Goal: Task Accomplishment & Management: Use online tool/utility

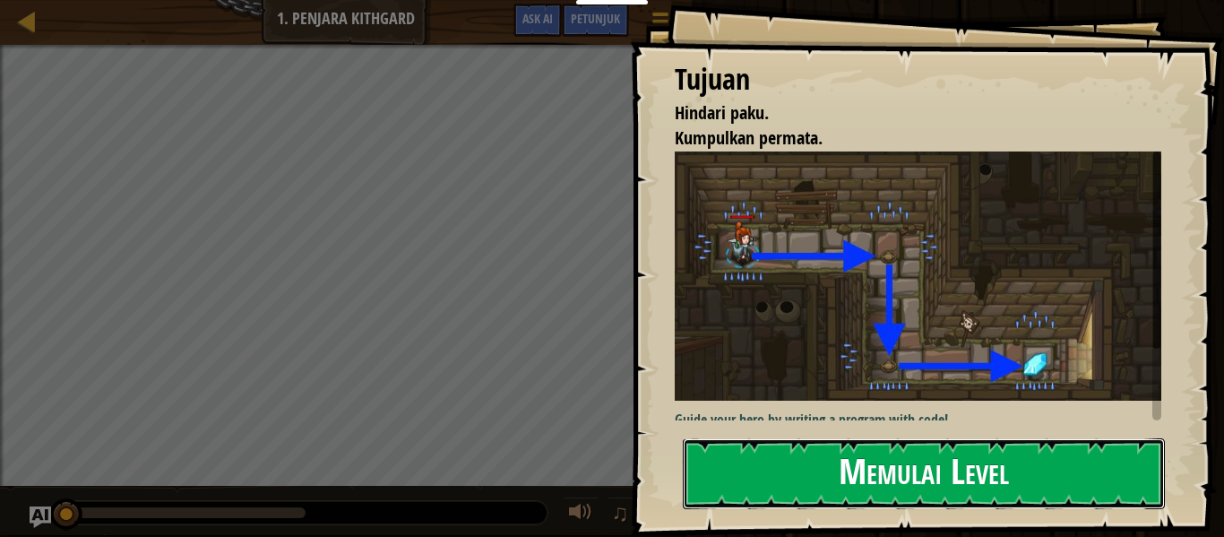
click at [1085, 460] on button "Memulai Level" at bounding box center [924, 473] width 482 height 71
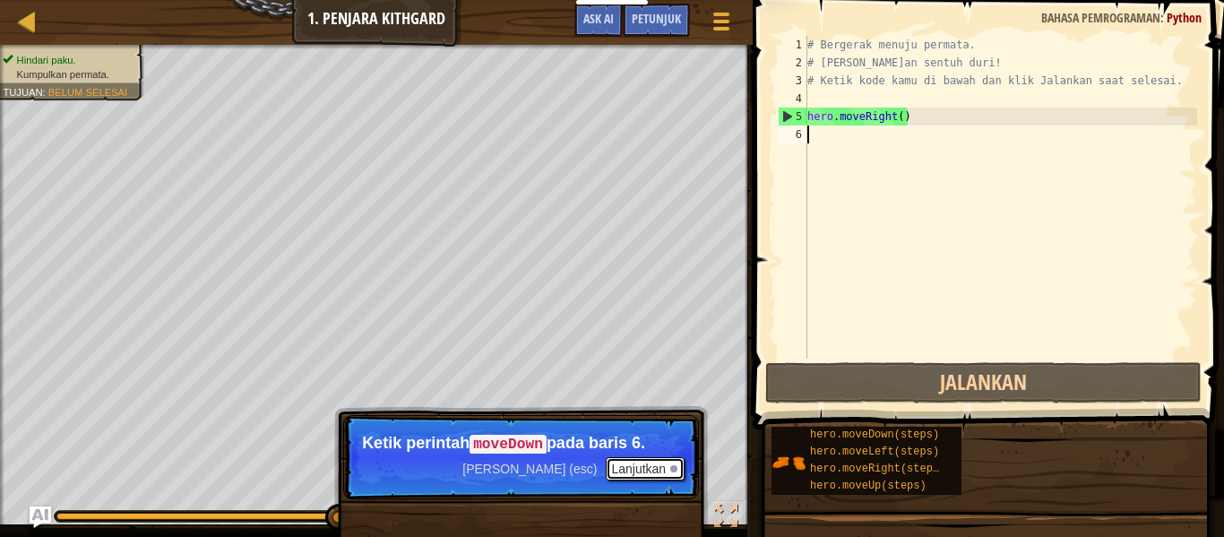
click at [659, 472] on button "Lanjutkan" at bounding box center [645, 468] width 79 height 23
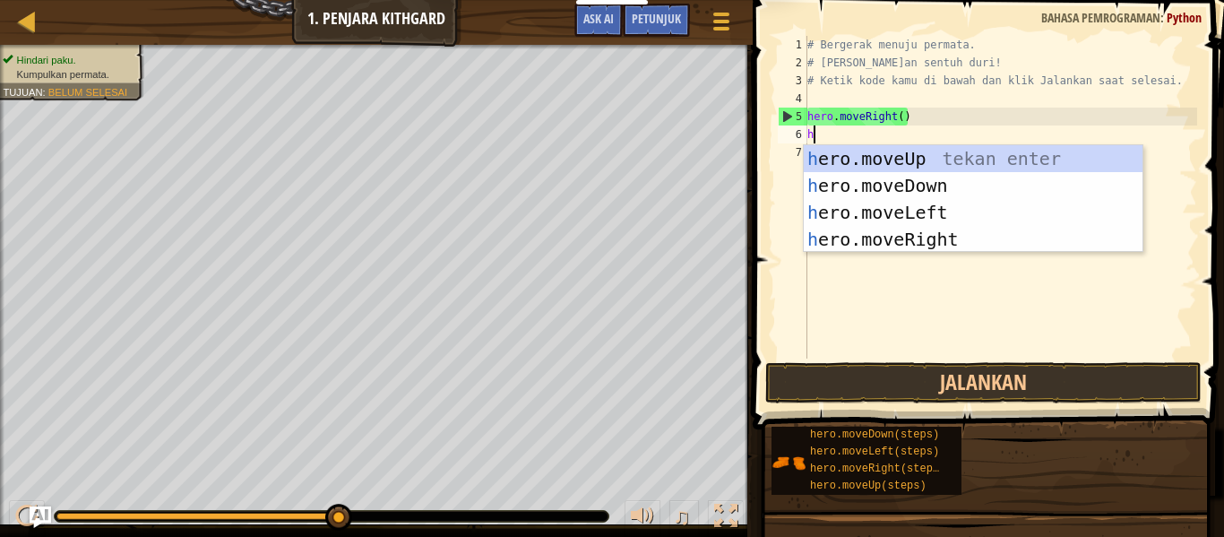
scroll to position [8, 0]
type textarea "hf"
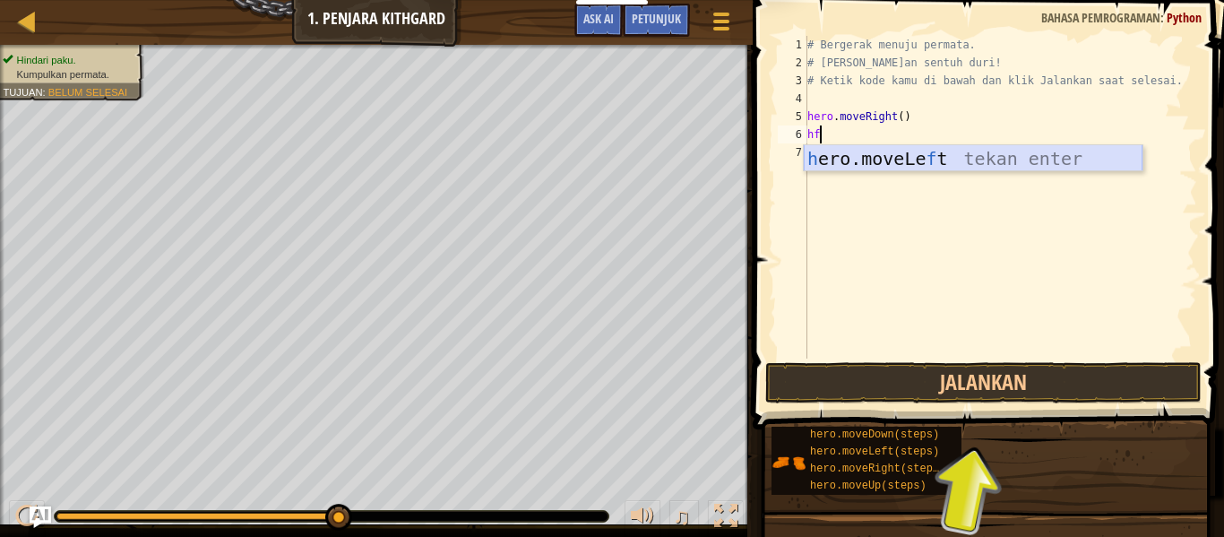
click at [876, 158] on div "h ero.moveLe f t tekan enter" at bounding box center [973, 185] width 339 height 81
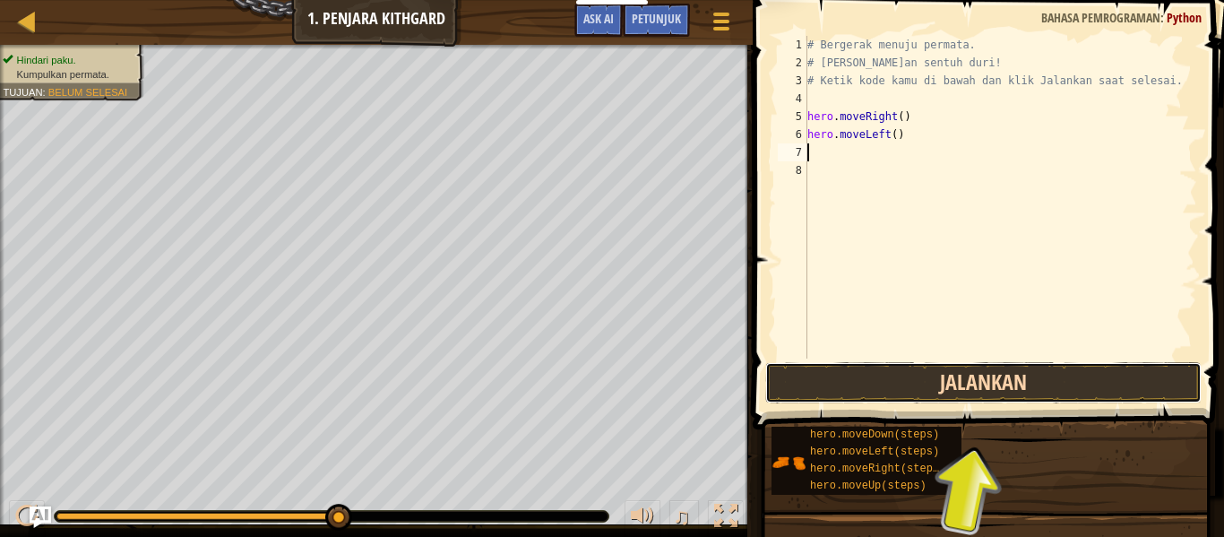
click at [993, 382] on button "Jalankan" at bounding box center [983, 382] width 436 height 41
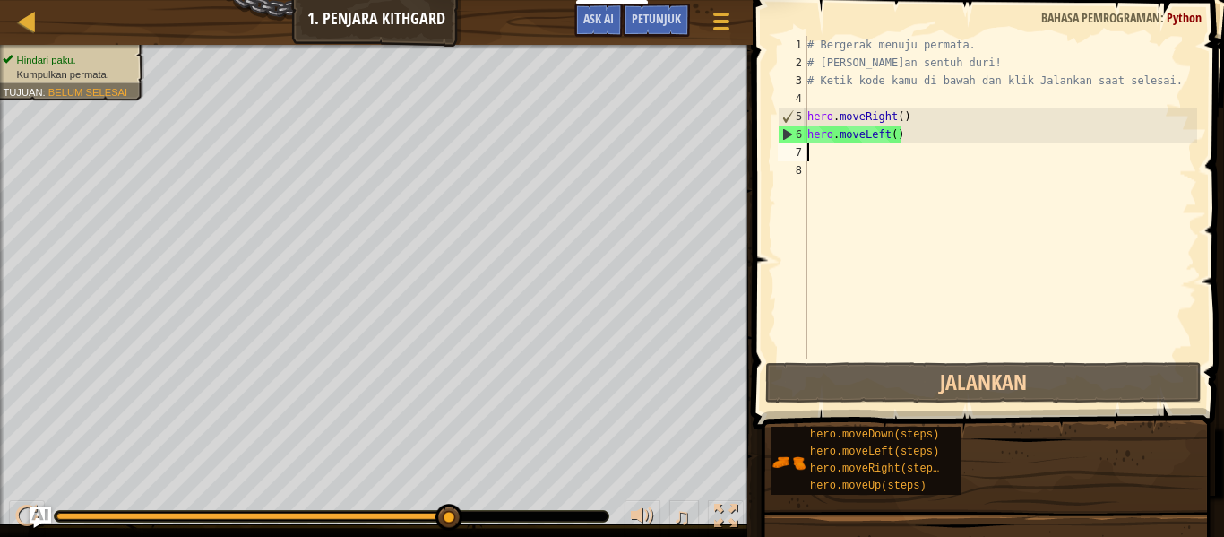
click at [836, 152] on div "# Bergerak menuju permata. # [PERSON_NAME]an sentuh duri! # Ketik kode kamu di …" at bounding box center [1000, 215] width 393 height 358
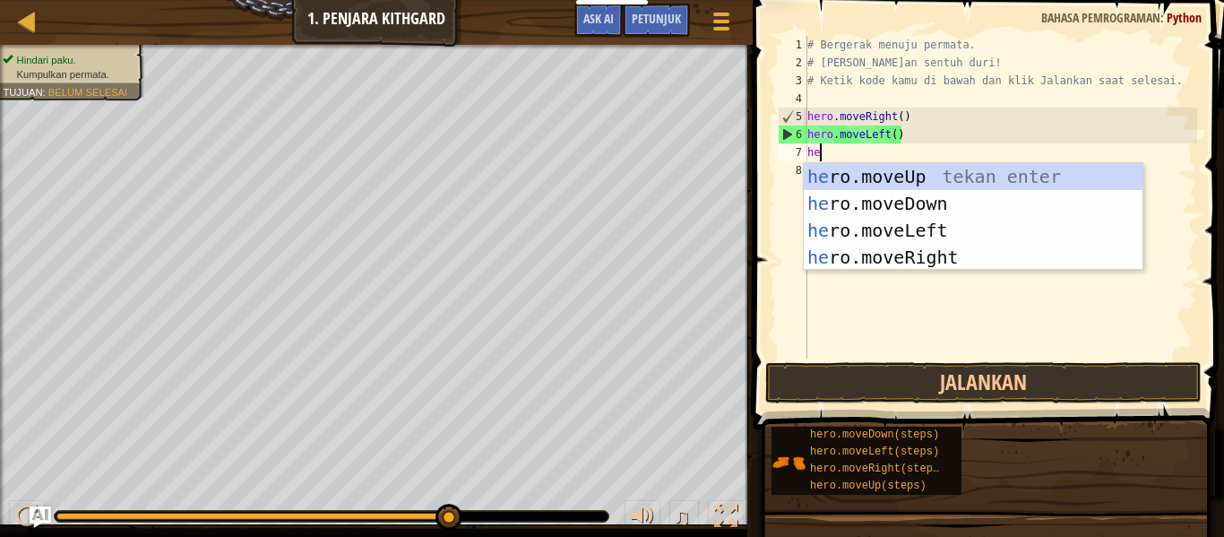
type textarea "her"
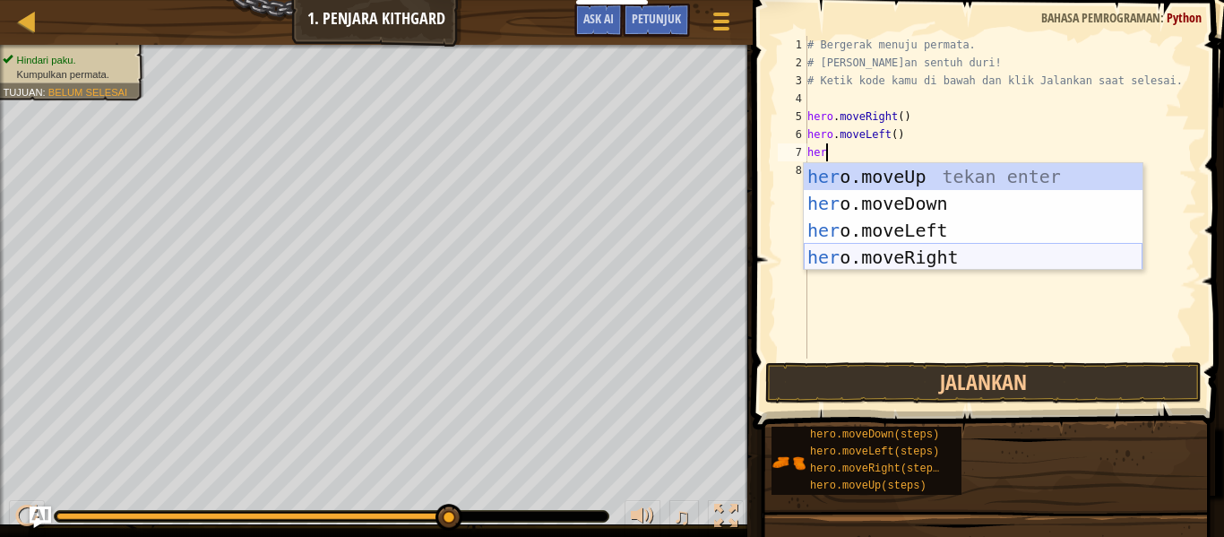
click at [1004, 251] on div "her o.moveUp tekan enter her o.moveDown tekan enter her o.moveLeft tekan enter …" at bounding box center [973, 243] width 339 height 161
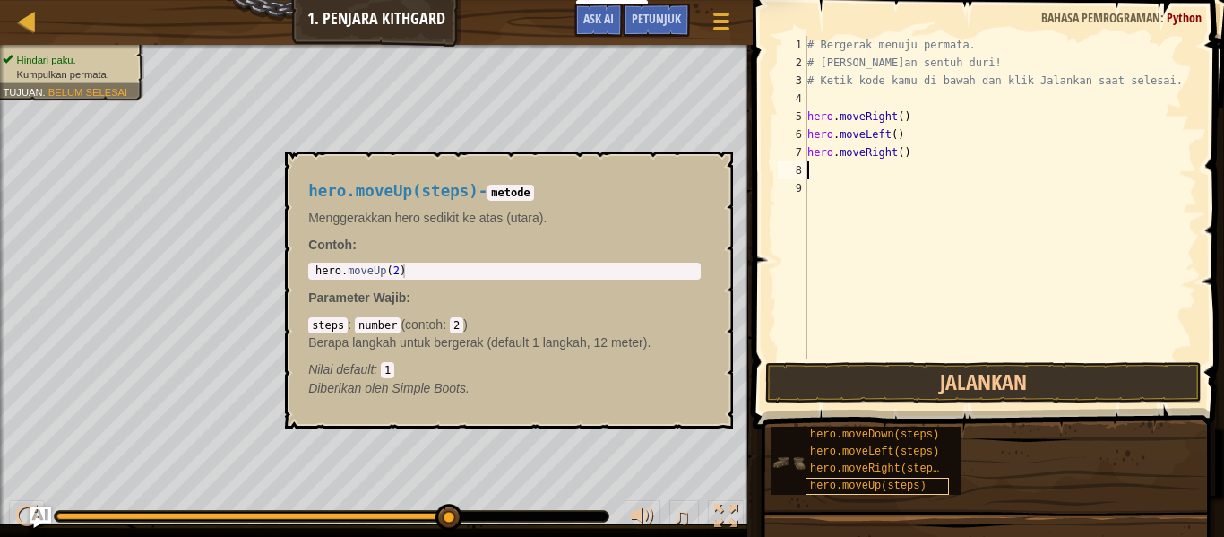
click at [896, 493] on div "hero.moveUp(steps)" at bounding box center [876, 486] width 143 height 17
click at [880, 466] on span "hero.moveRight(steps)" at bounding box center [877, 468] width 135 height 13
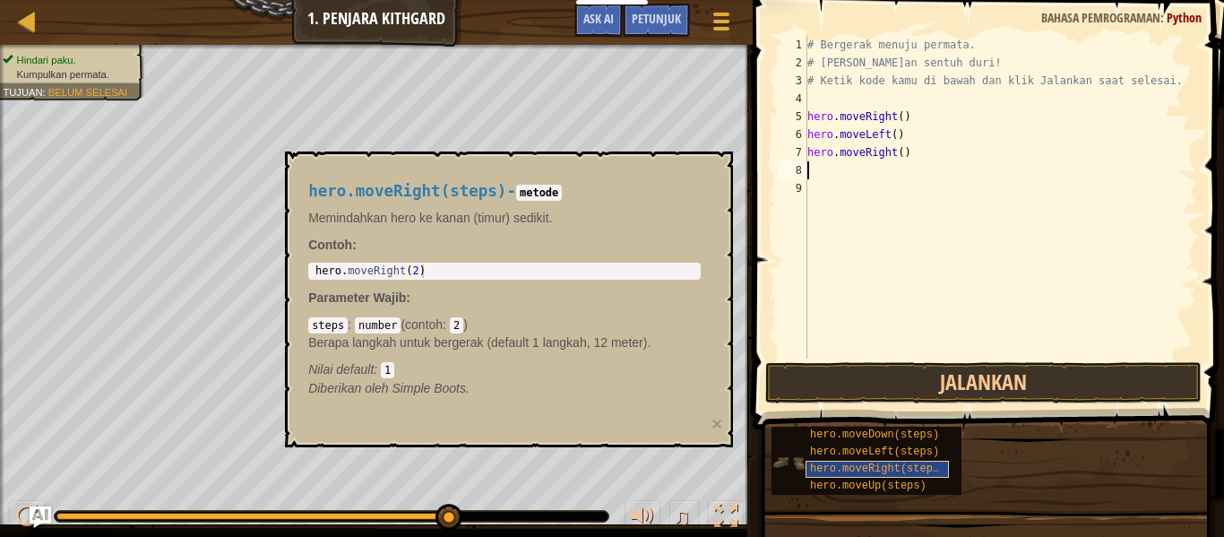
click at [880, 466] on span "hero.moveRight(steps)" at bounding box center [877, 468] width 135 height 13
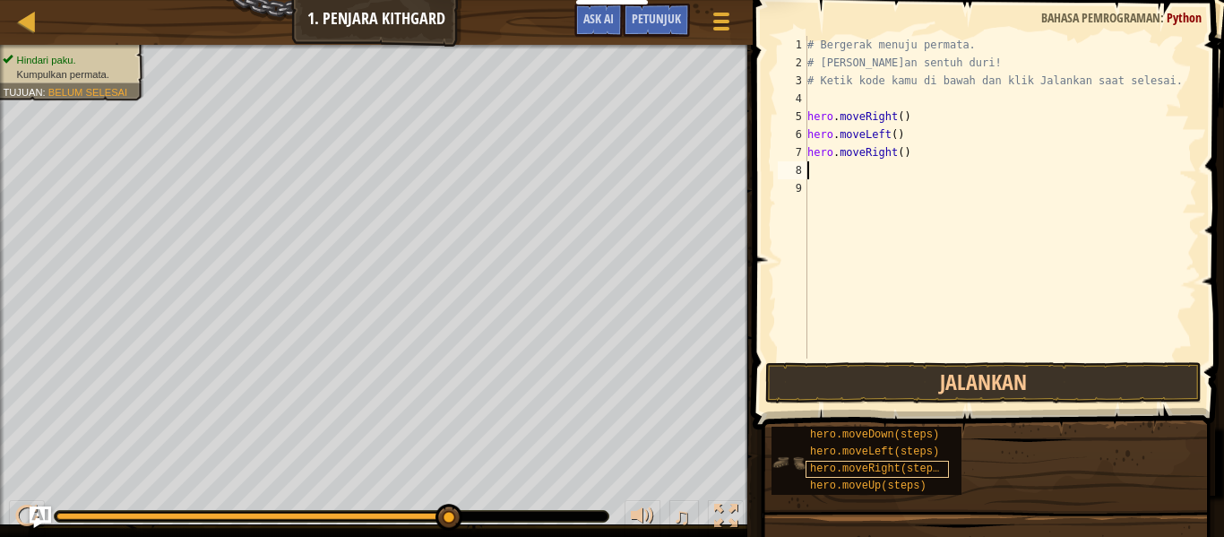
click at [880, 466] on span "hero.moveRight(steps)" at bounding box center [877, 468] width 135 height 13
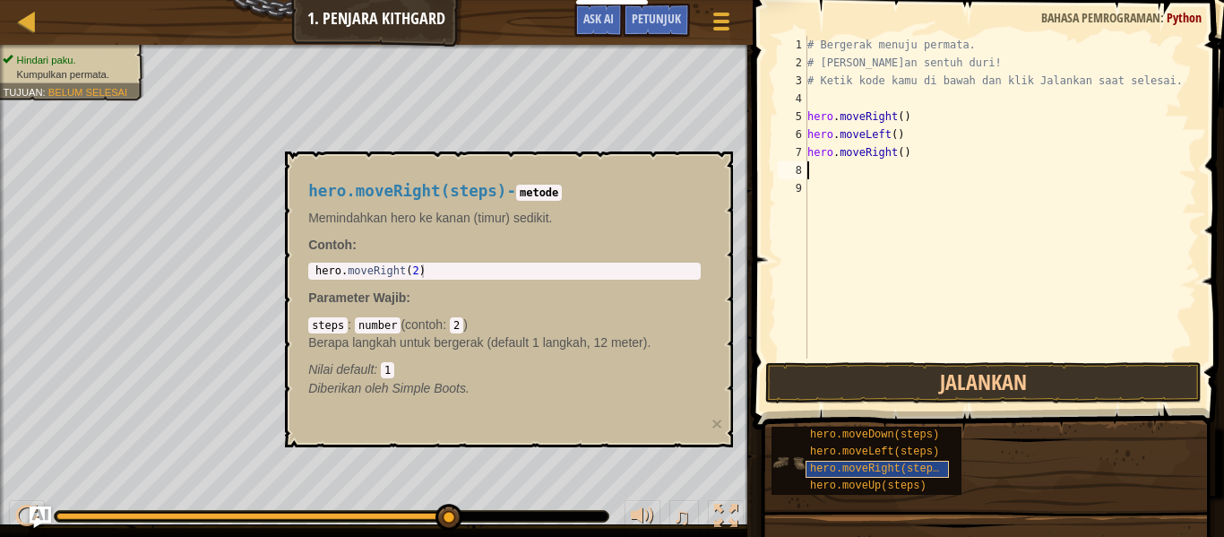
click at [880, 466] on span "hero.moveRight(steps)" at bounding box center [877, 468] width 135 height 13
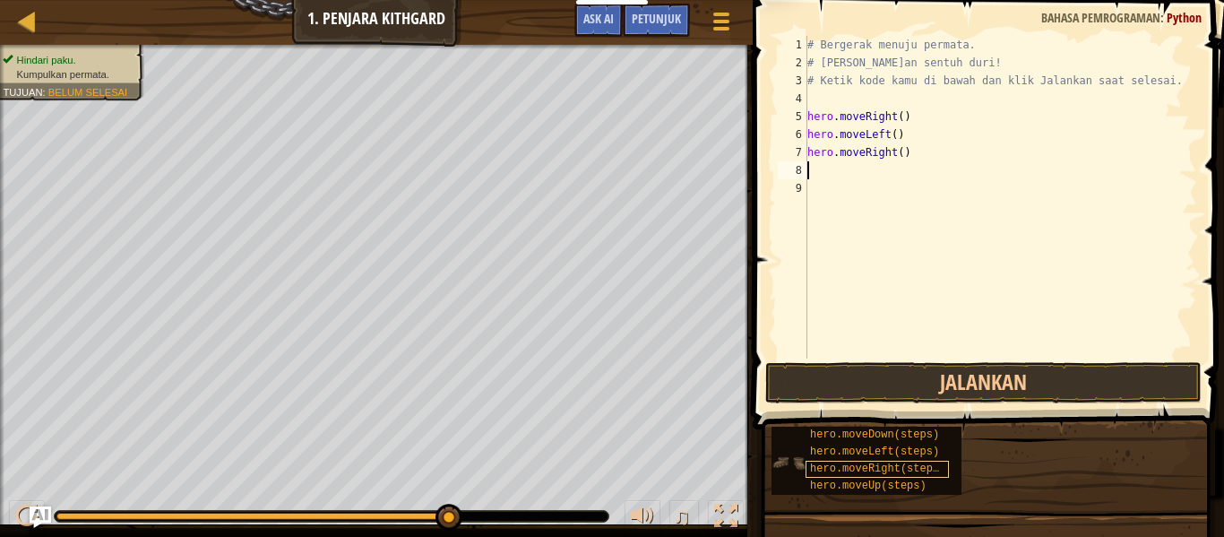
click at [880, 466] on span "hero.moveRight(steps)" at bounding box center [877, 468] width 135 height 13
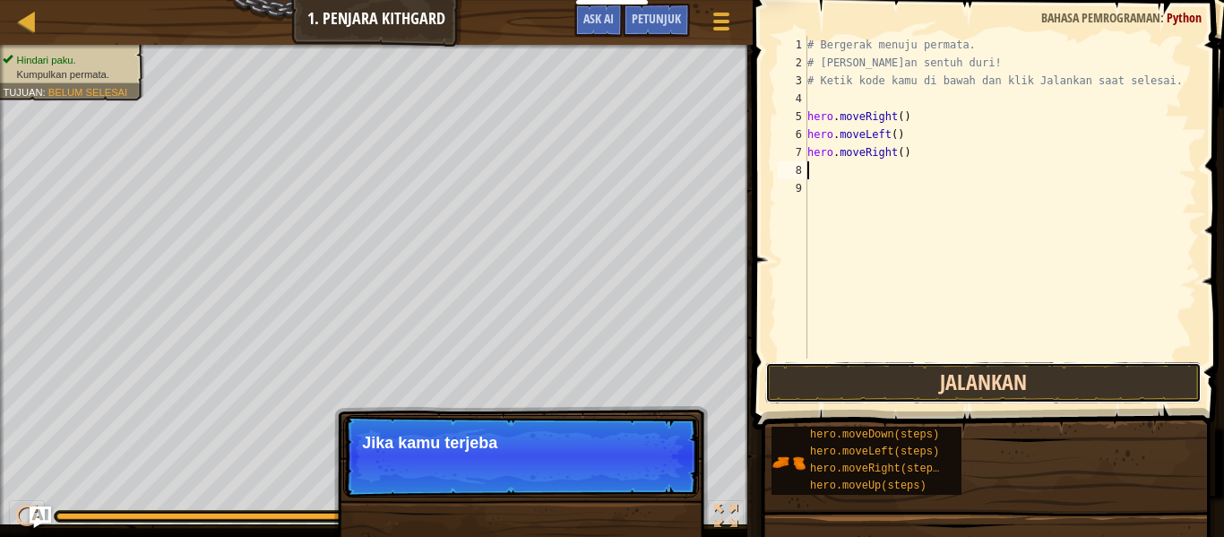
click at [899, 376] on button "Jalankan" at bounding box center [983, 382] width 436 height 41
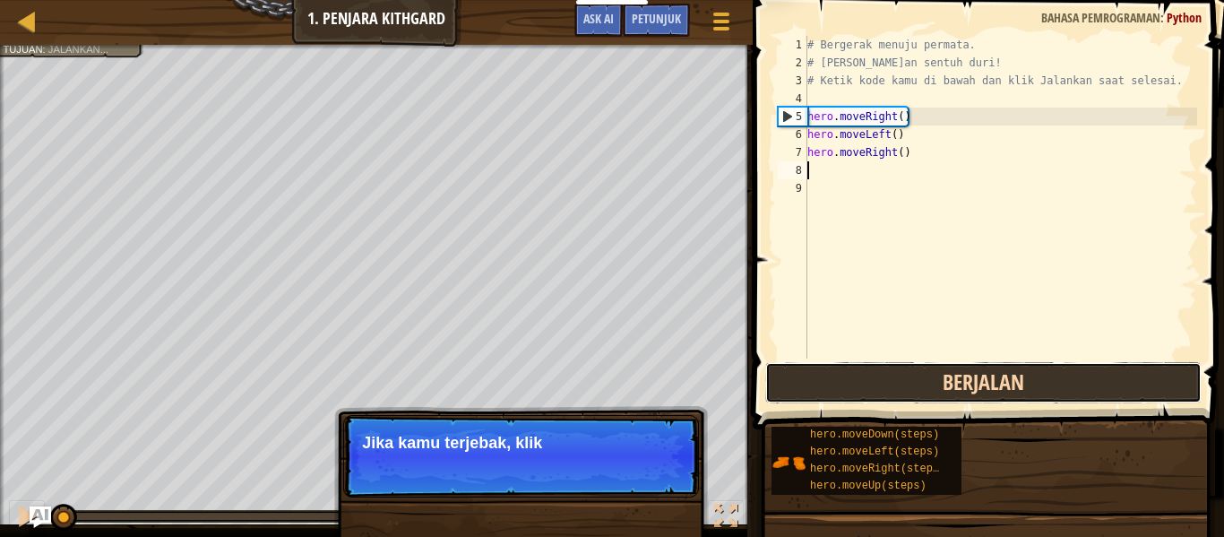
click at [899, 376] on button "Berjalan" at bounding box center [983, 382] width 436 height 41
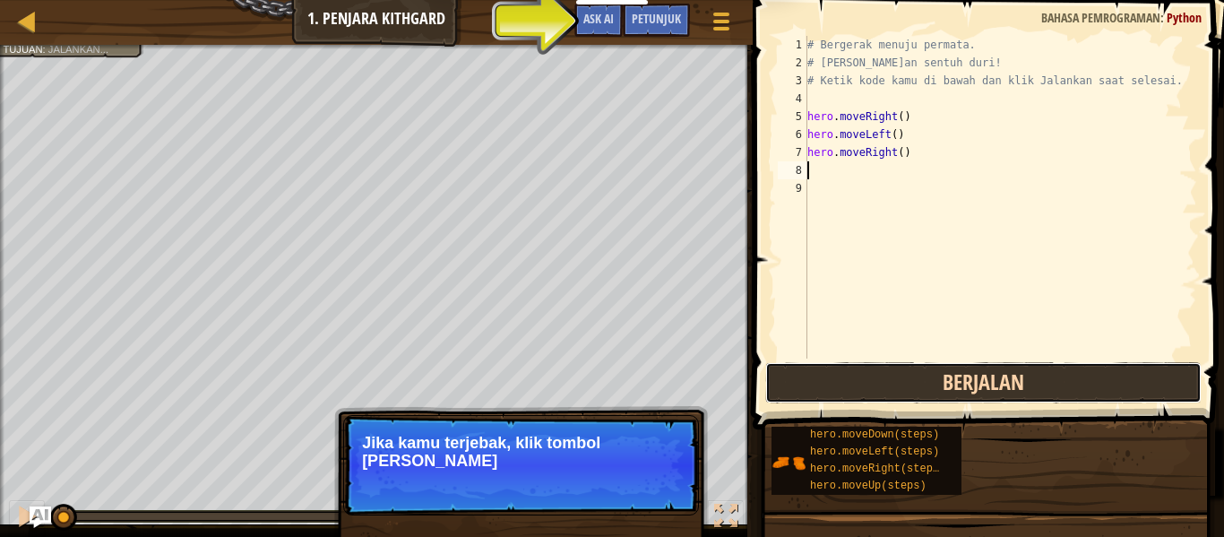
click at [899, 376] on button "Berjalan" at bounding box center [983, 382] width 436 height 41
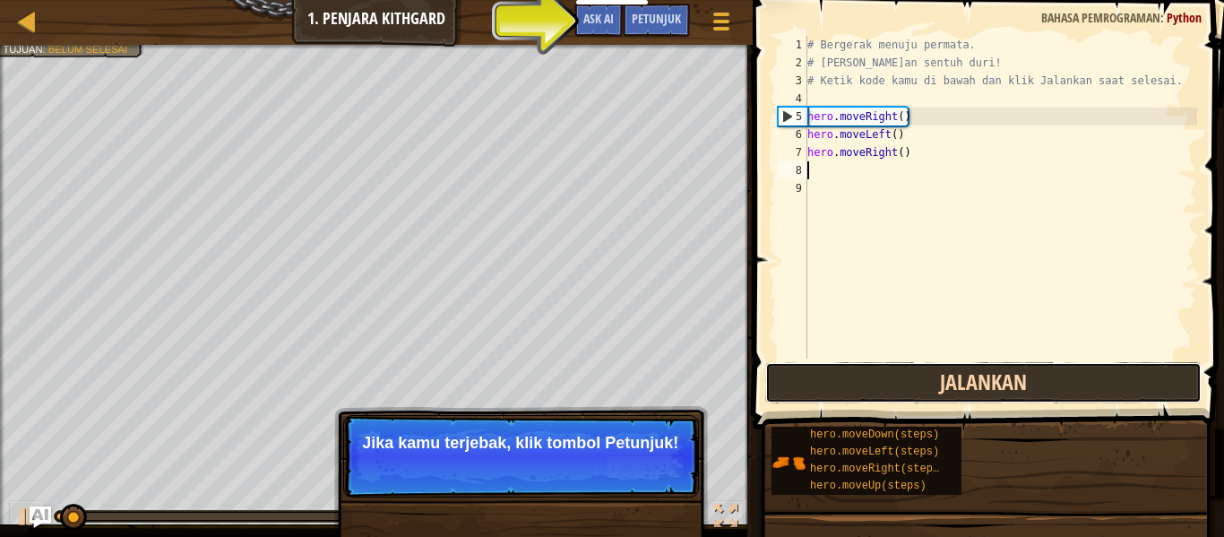
click at [899, 376] on button "Jalankan" at bounding box center [983, 382] width 436 height 41
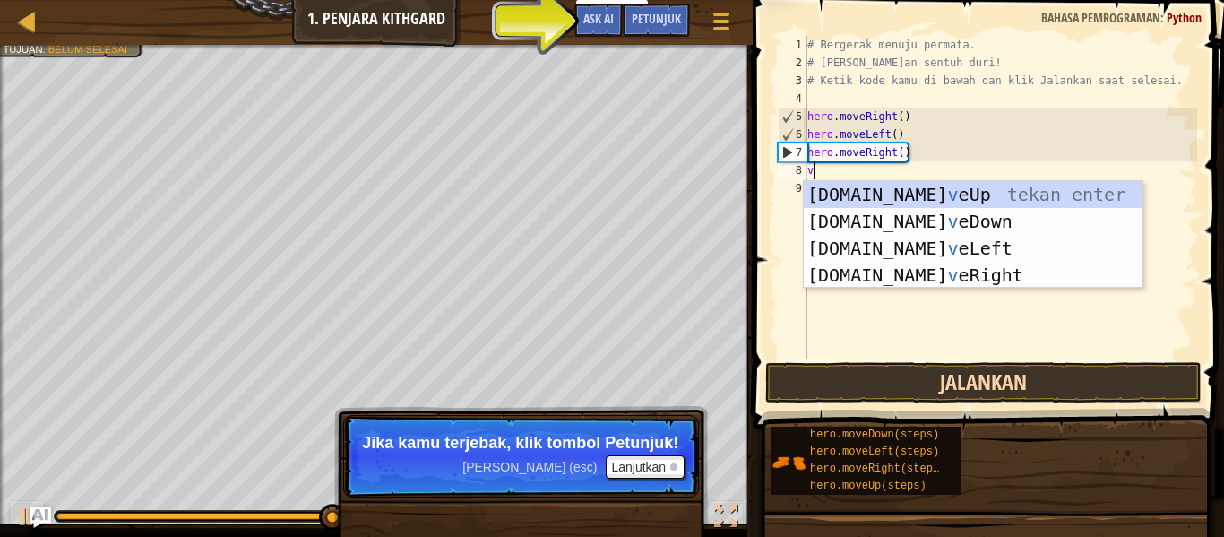
type textarea "vv"
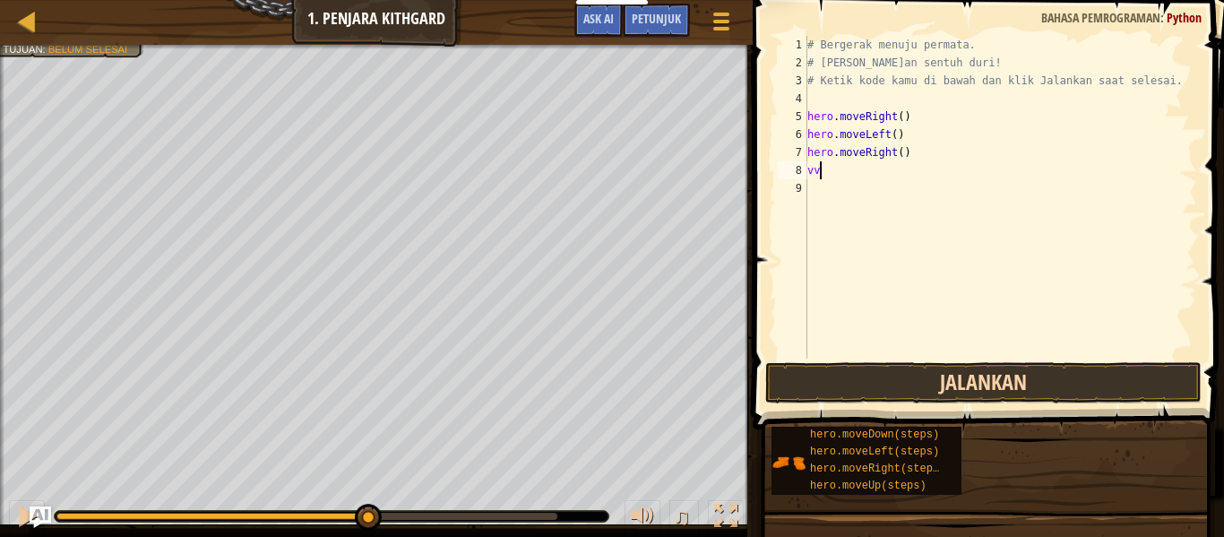
type textarea "v"
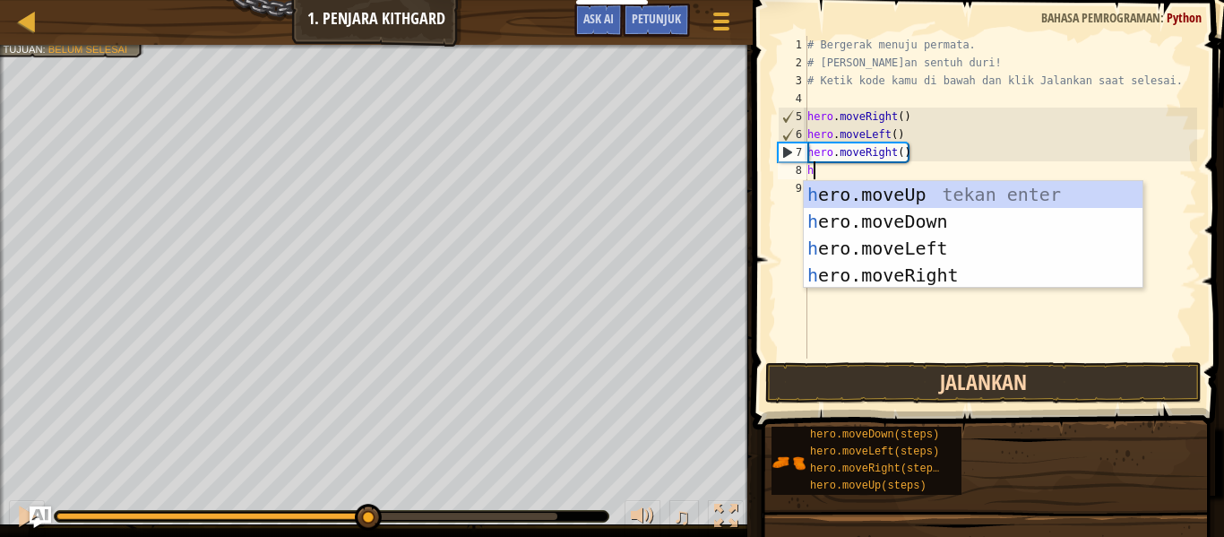
type textarea "he"
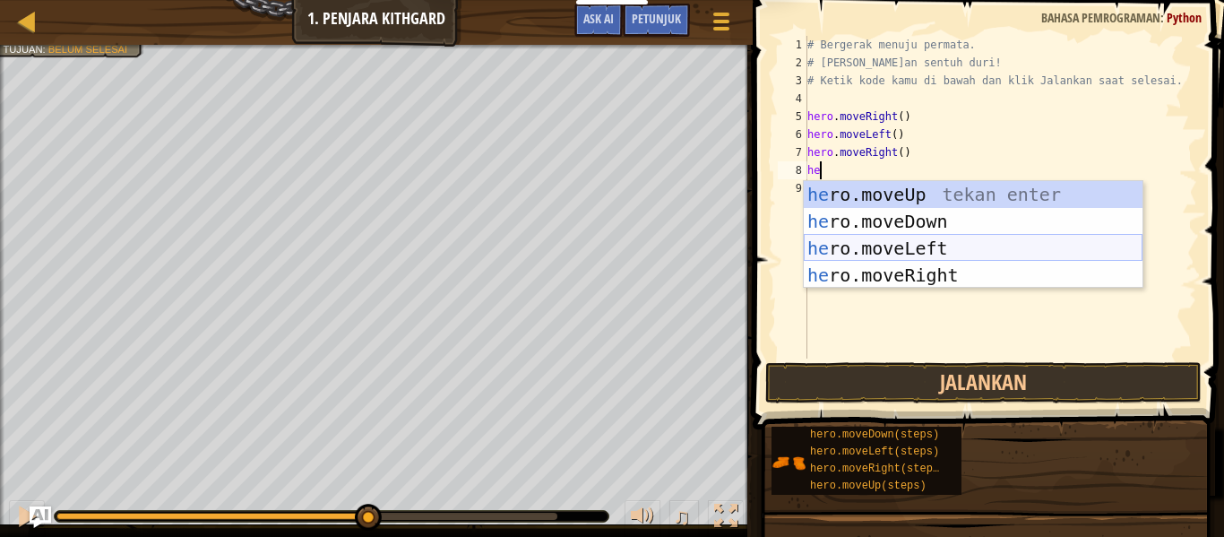
click at [1002, 248] on div "he ro.moveUp tekan enter he ro.moveDown tekan enter he ro.moveLeft tekan enter …" at bounding box center [973, 261] width 339 height 161
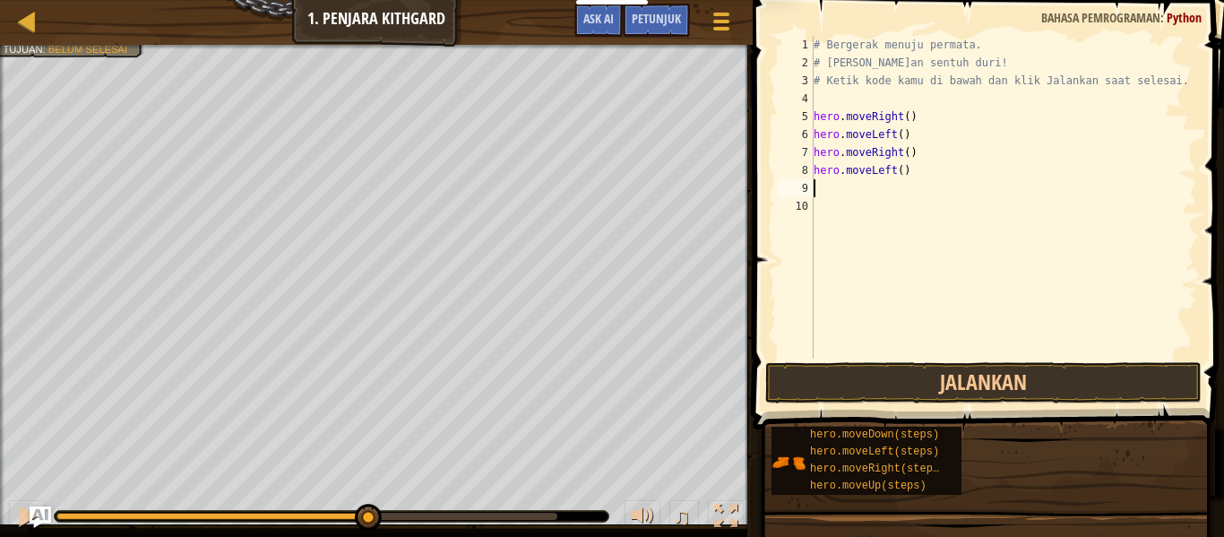
scroll to position [8, 0]
click at [975, 383] on button "Jalankan" at bounding box center [983, 382] width 436 height 41
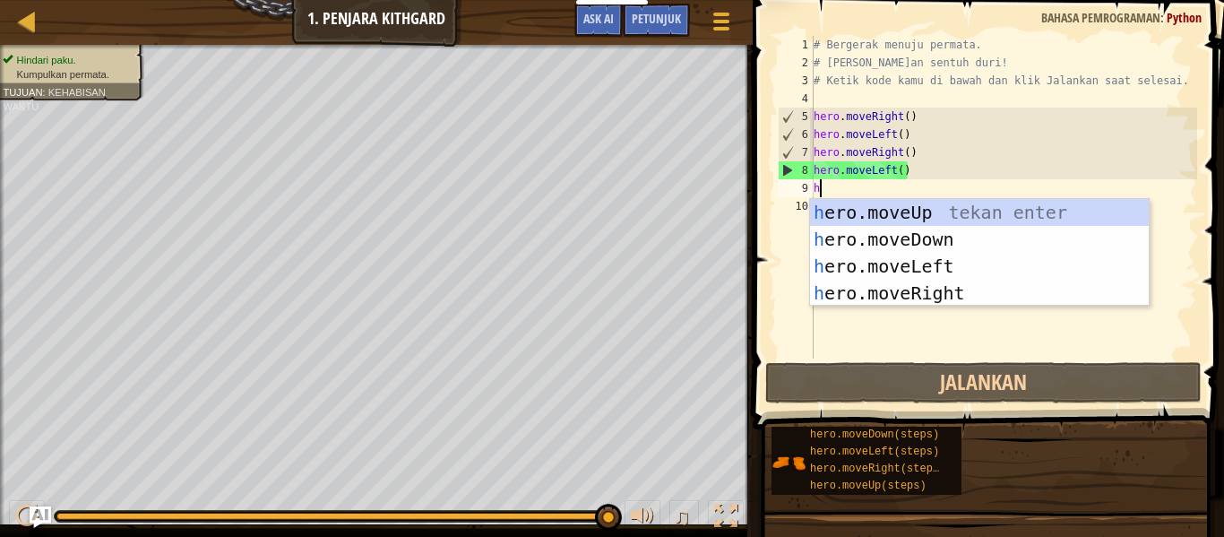
type textarea "he"
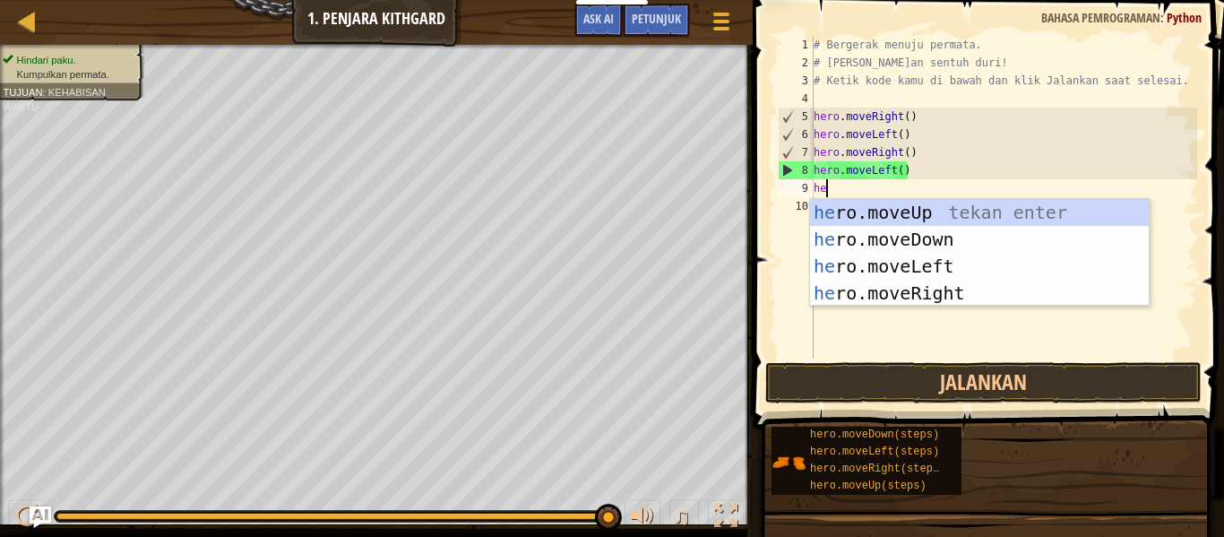
scroll to position [8, 1]
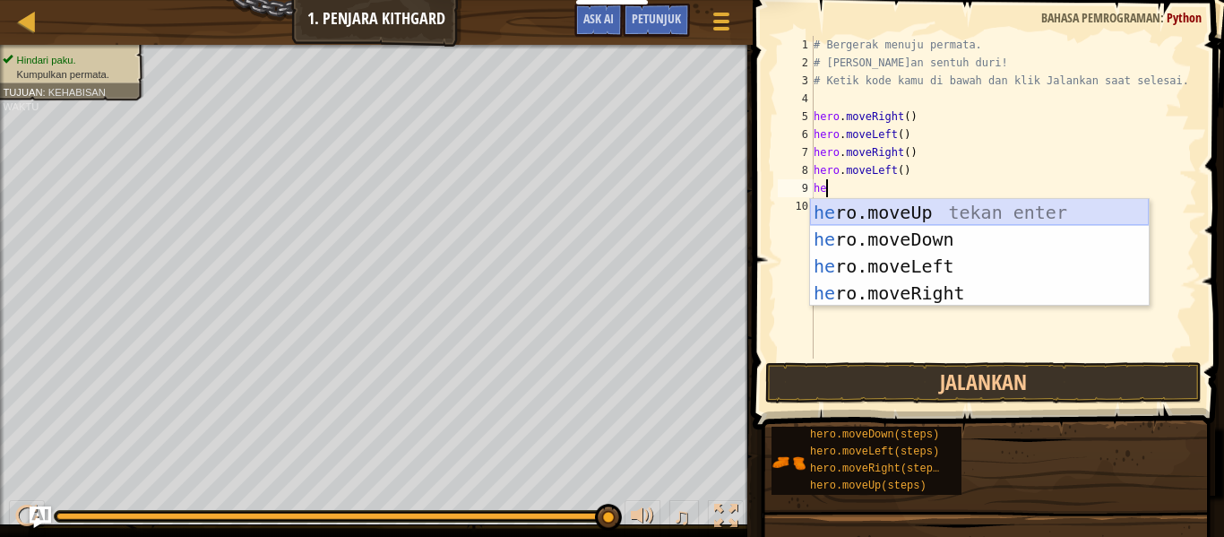
click at [879, 217] on div "he ro.moveUp tekan enter he ro.moveDown tekan enter he ro.moveLeft tekan enter …" at bounding box center [979, 279] width 339 height 161
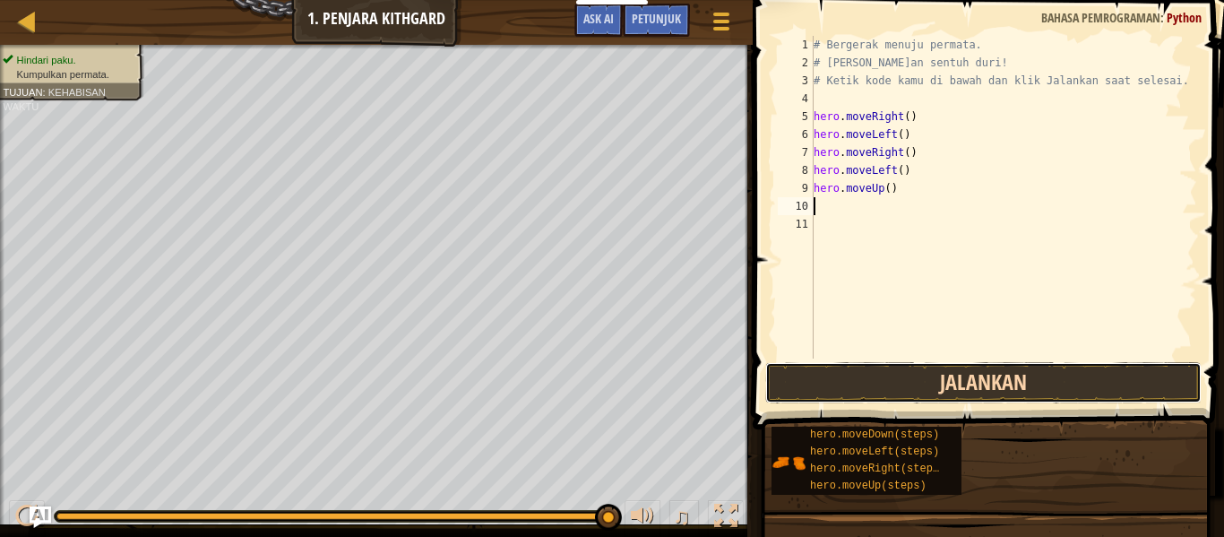
click at [791, 386] on button "Jalankan" at bounding box center [983, 382] width 436 height 41
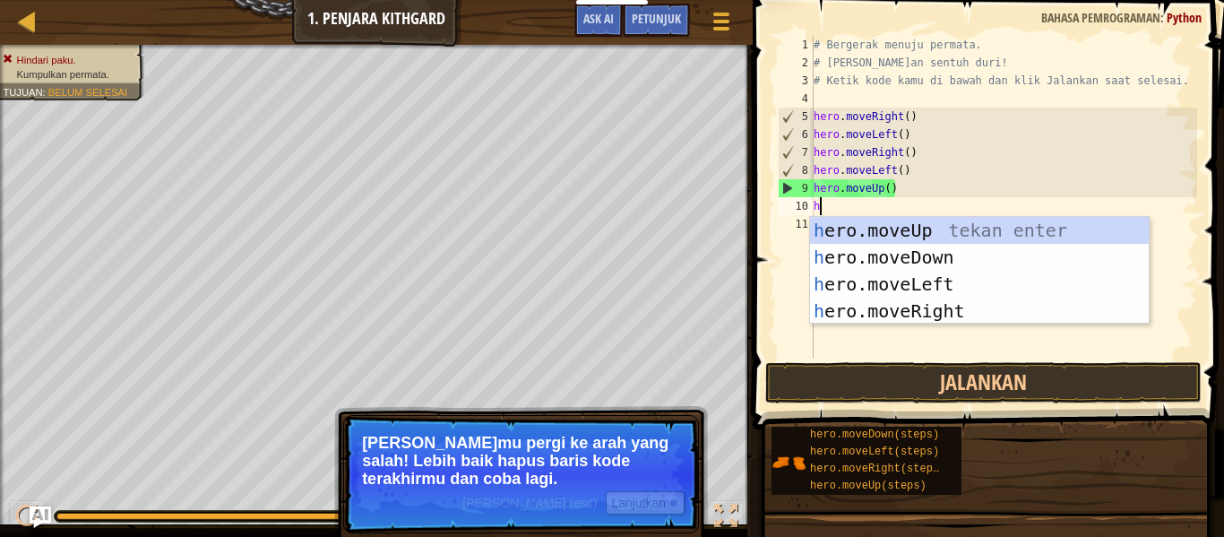
type textarea "hg"
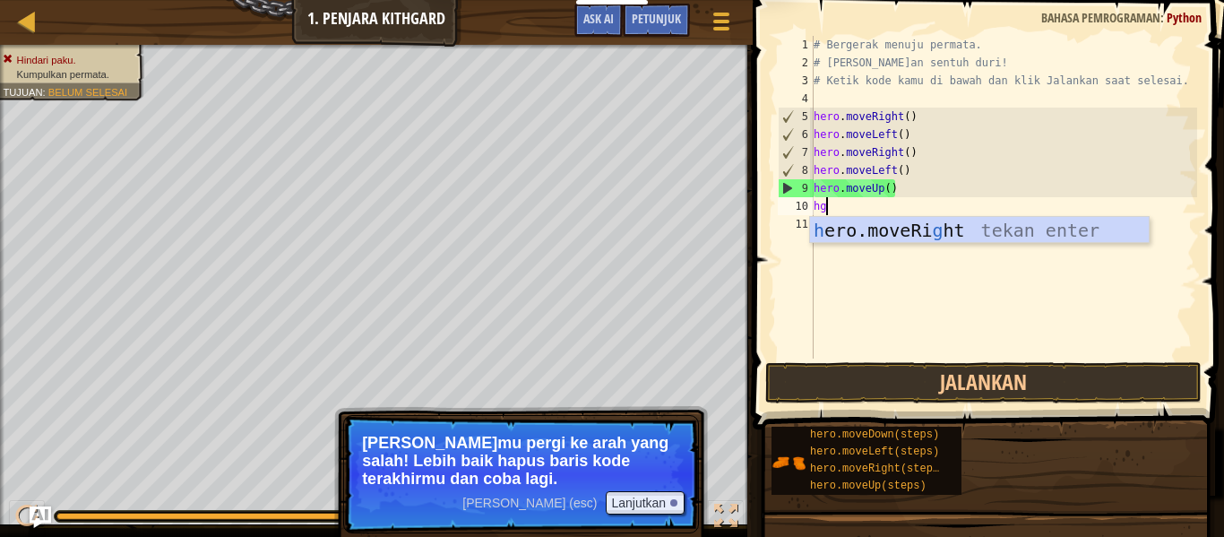
scroll to position [8, 1]
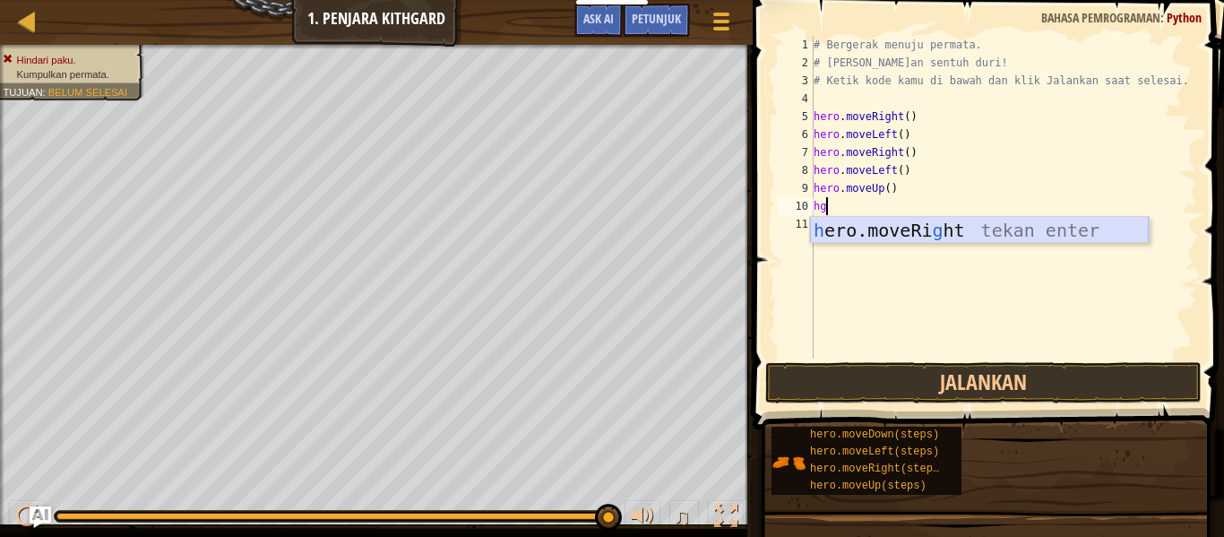
click at [857, 231] on div "h ero.moveRi g ht tekan enter" at bounding box center [979, 257] width 339 height 81
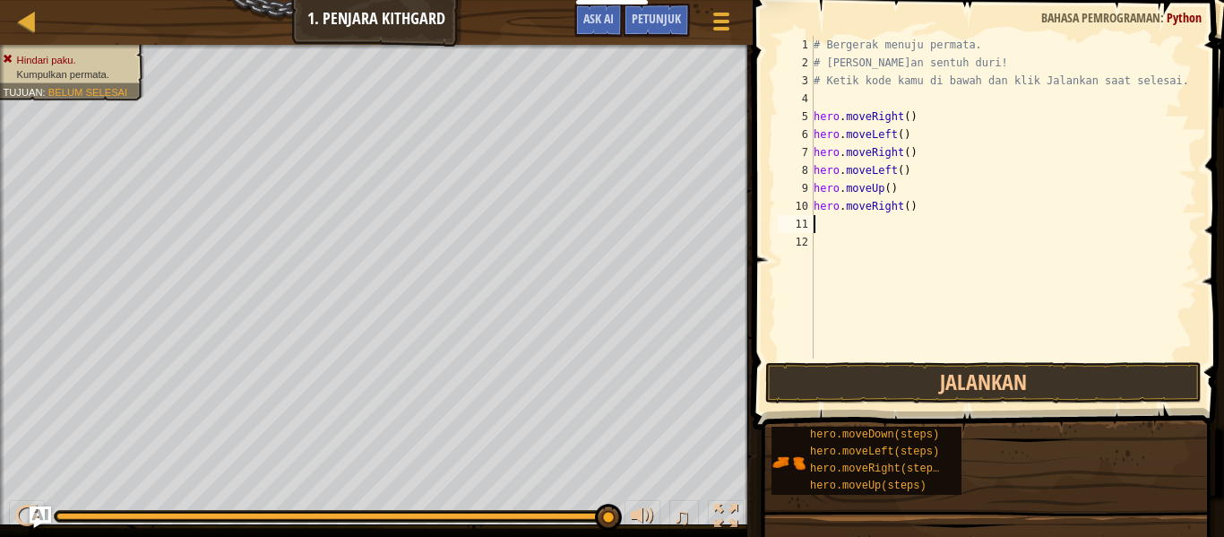
scroll to position [8, 0]
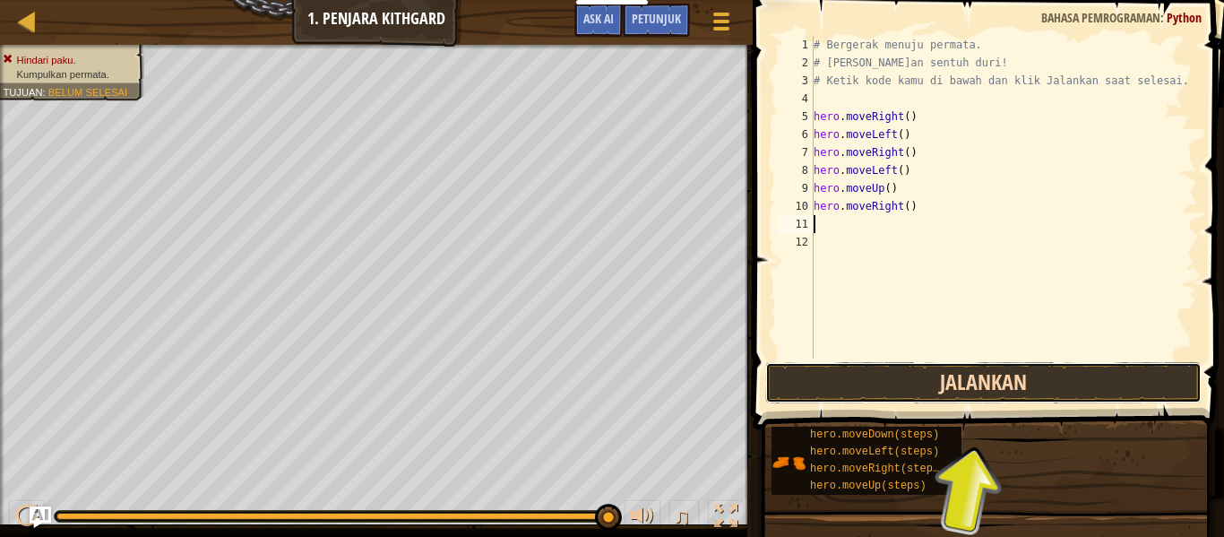
click at [999, 383] on button "Jalankan" at bounding box center [983, 382] width 436 height 41
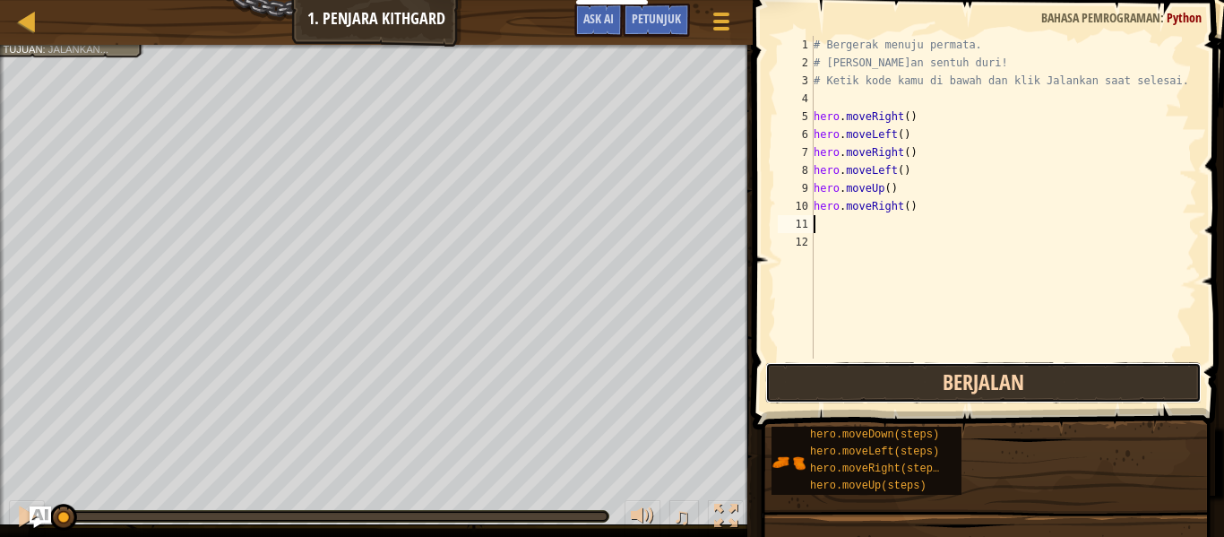
click at [999, 383] on button "Berjalan" at bounding box center [983, 382] width 436 height 41
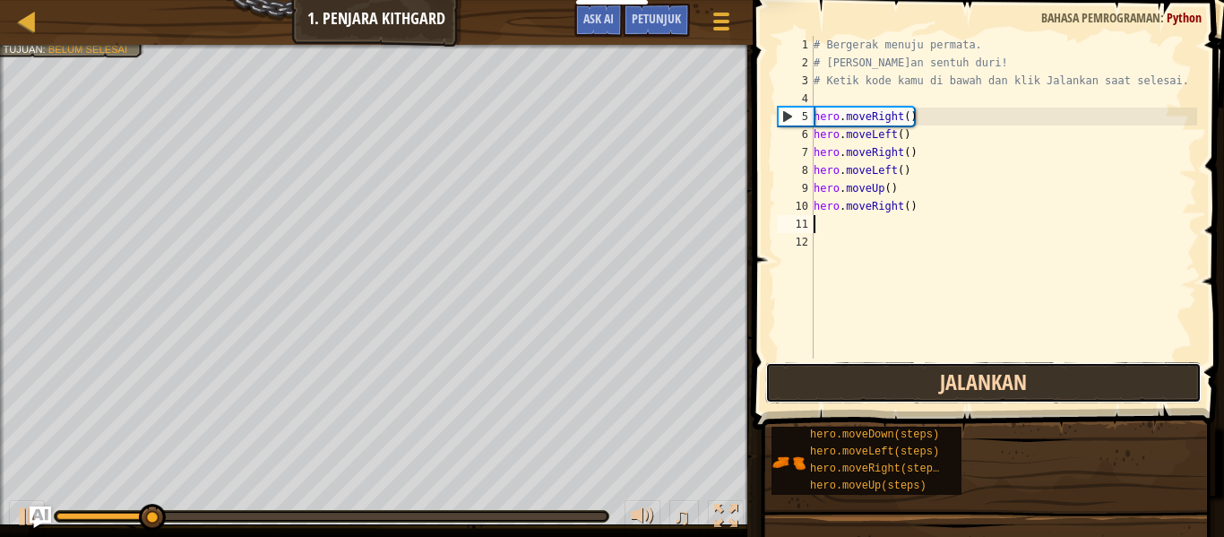
click at [999, 383] on button "Jalankan" at bounding box center [983, 382] width 436 height 41
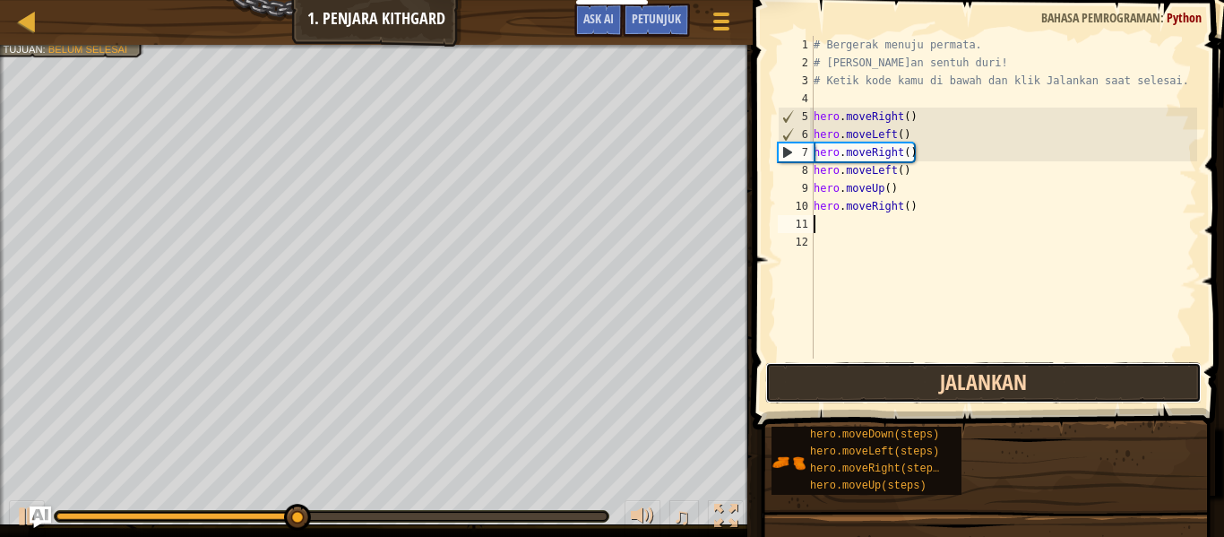
click at [999, 383] on button "Jalankan" at bounding box center [983, 382] width 436 height 41
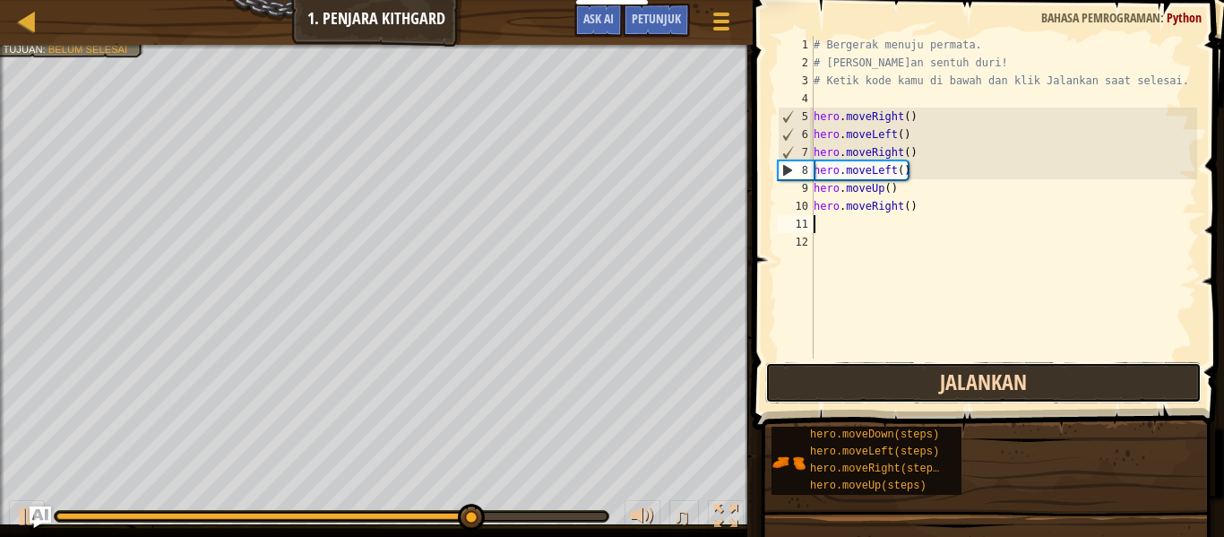
click at [999, 383] on button "Jalankan" at bounding box center [983, 382] width 436 height 41
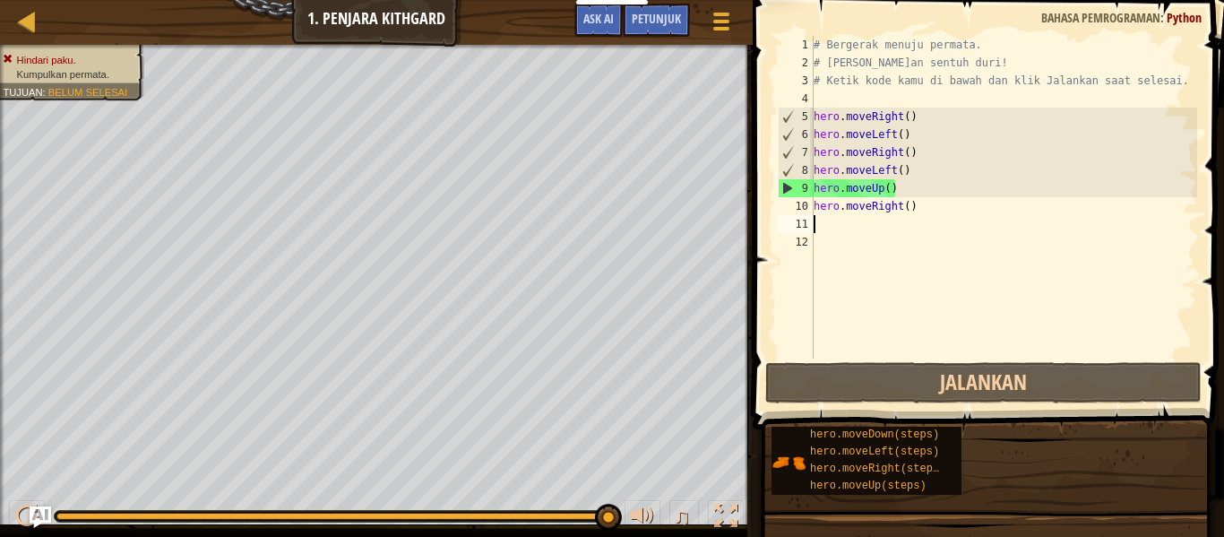
click at [875, 237] on div "# Bergerak menuju permata. # [PERSON_NAME]an sentuh duri! # Ketik kode kamu di …" at bounding box center [1003, 215] width 387 height 358
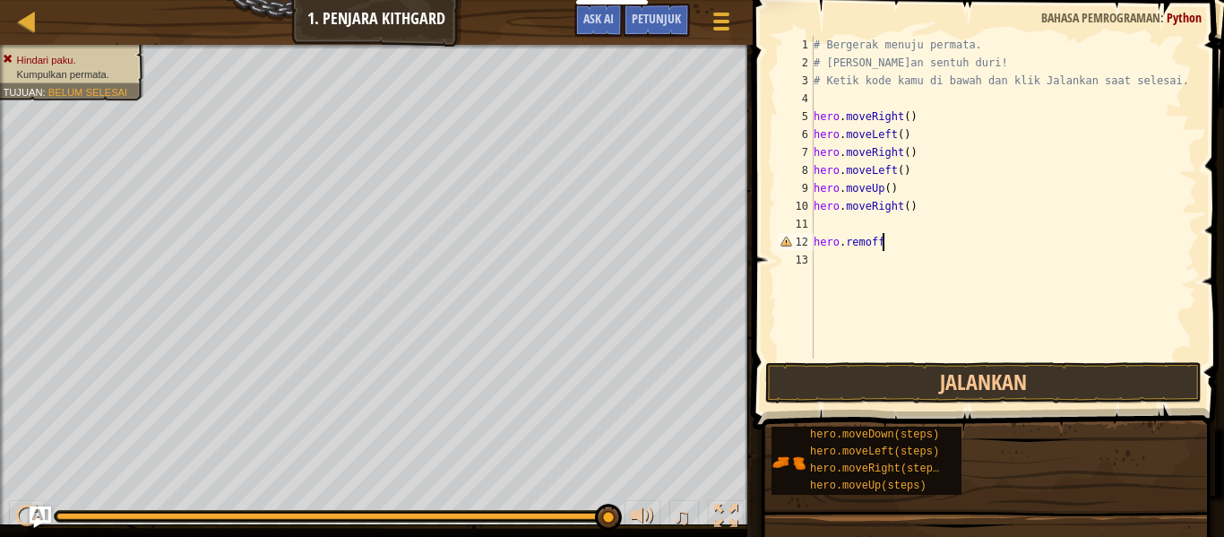
scroll to position [8, 9]
type textarea "hero.remoff"
click at [877, 383] on button "Jalankan" at bounding box center [983, 382] width 436 height 41
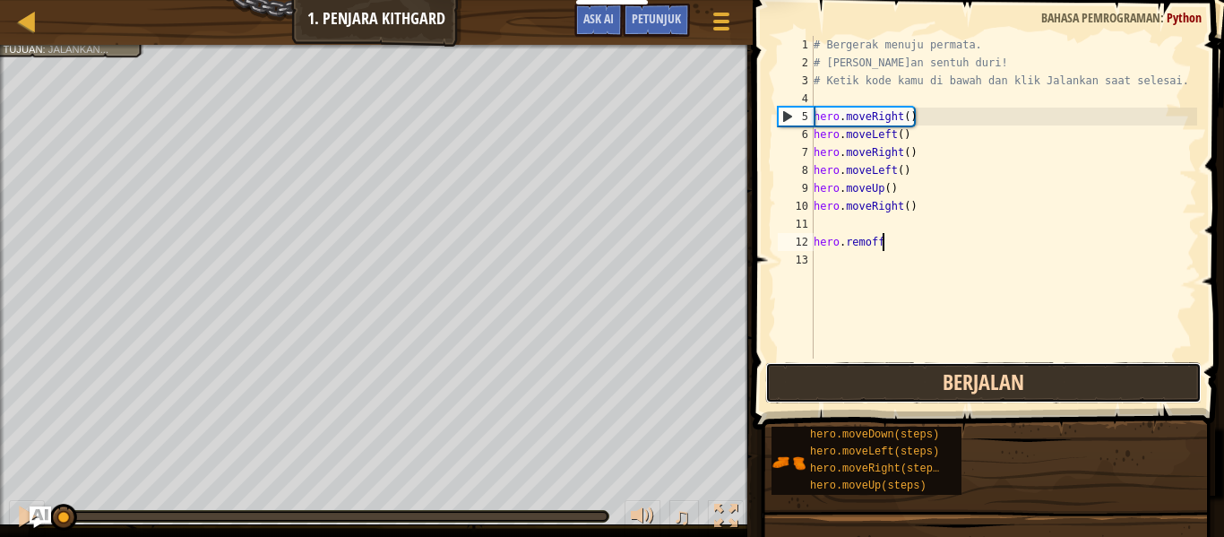
click at [877, 383] on button "Berjalan" at bounding box center [983, 382] width 436 height 41
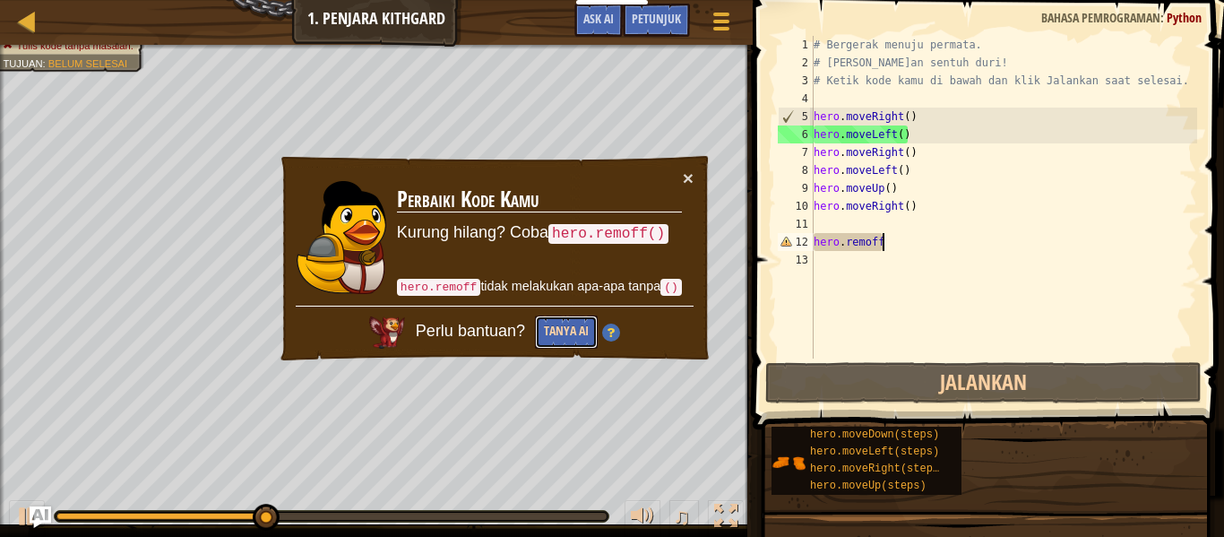
click at [579, 323] on button "Tanya AI" at bounding box center [566, 331] width 63 height 33
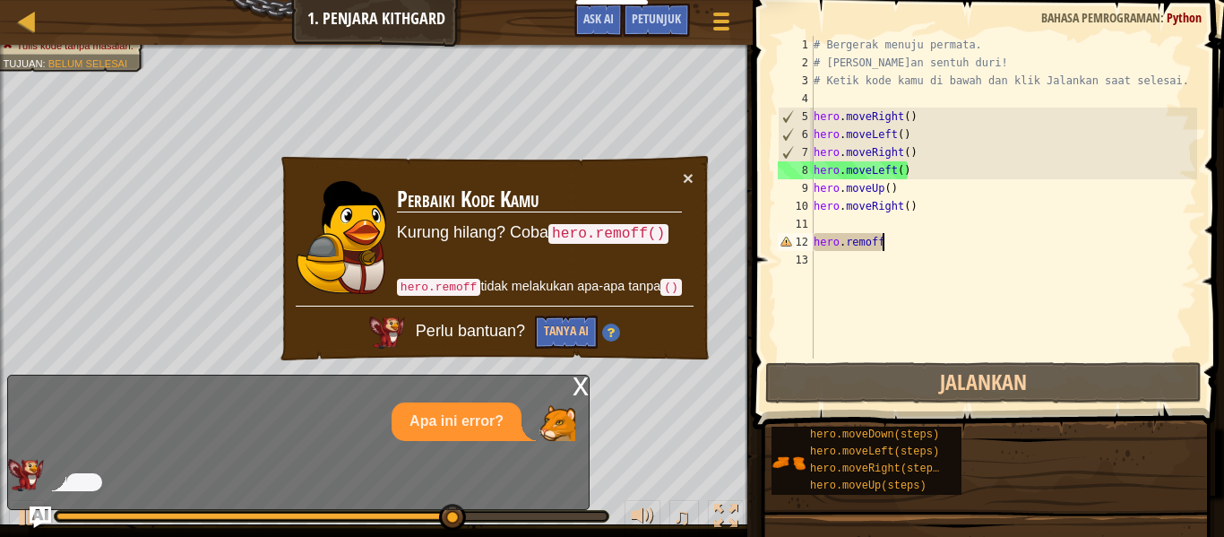
click at [694, 170] on div "× Perbaiki Kode Kamu Kurung hilang? Coba hero.remoff() hero.remoff tidak melaku…" at bounding box center [495, 258] width 434 height 209
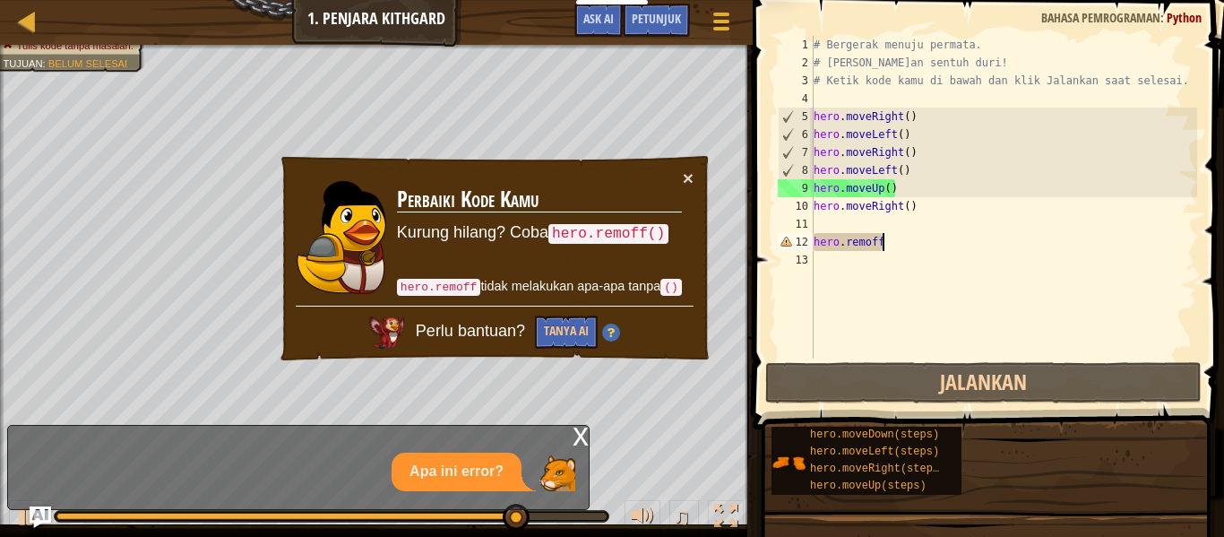
click at [696, 177] on div "× Perbaiki Kode Kamu Kurung hilang? Coba hero.remoff() hero.remoff tidak melaku…" at bounding box center [495, 258] width 434 height 209
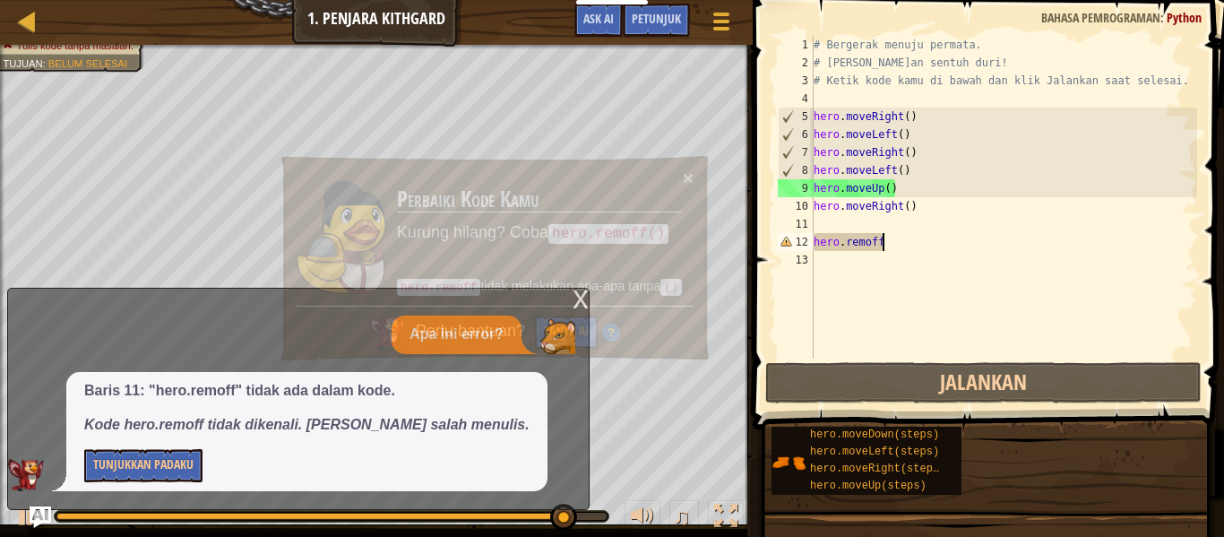
click at [696, 177] on div "× Perbaiki Kode Kamu Kurung hilang? Coba hero.remoff() hero.remoff tidak melaku…" at bounding box center [495, 258] width 434 height 209
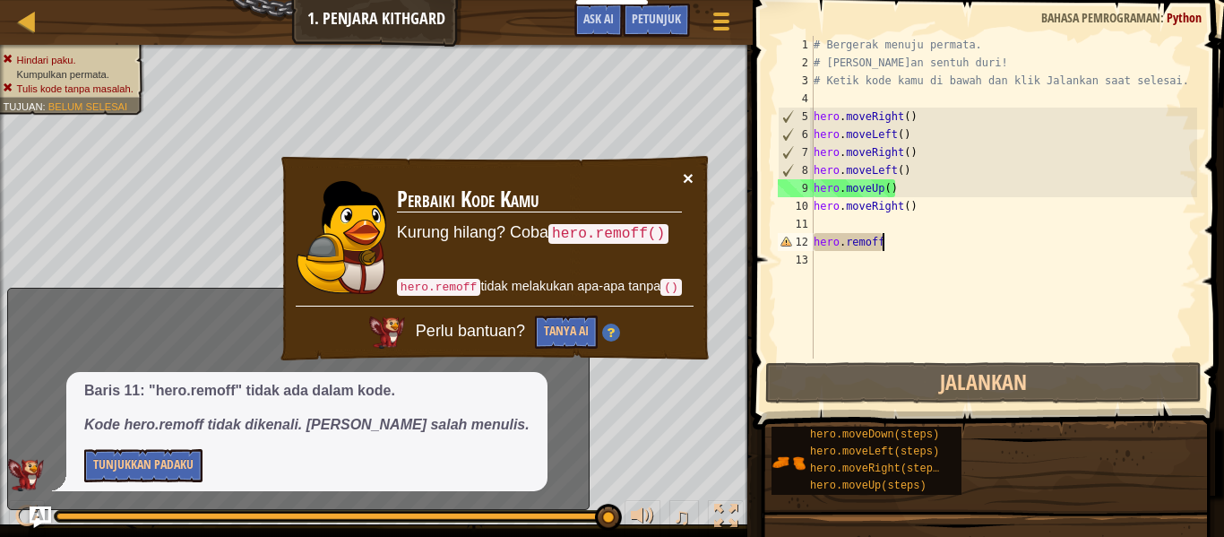
click at [685, 172] on button "×" at bounding box center [688, 177] width 11 height 19
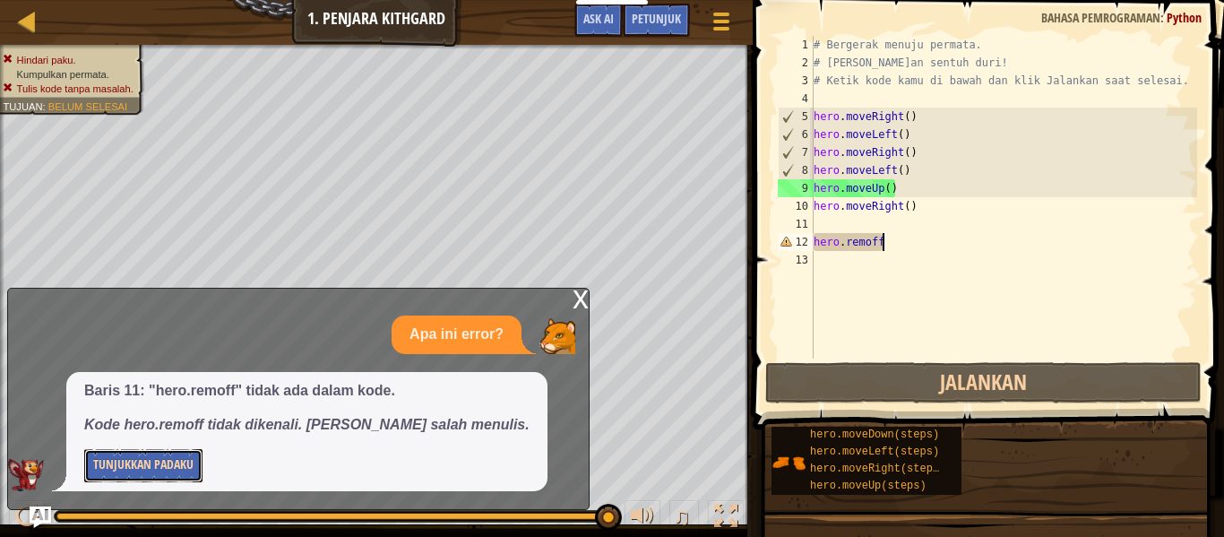
click at [174, 466] on button "Tunjukkan Padaku" at bounding box center [143, 465] width 118 height 33
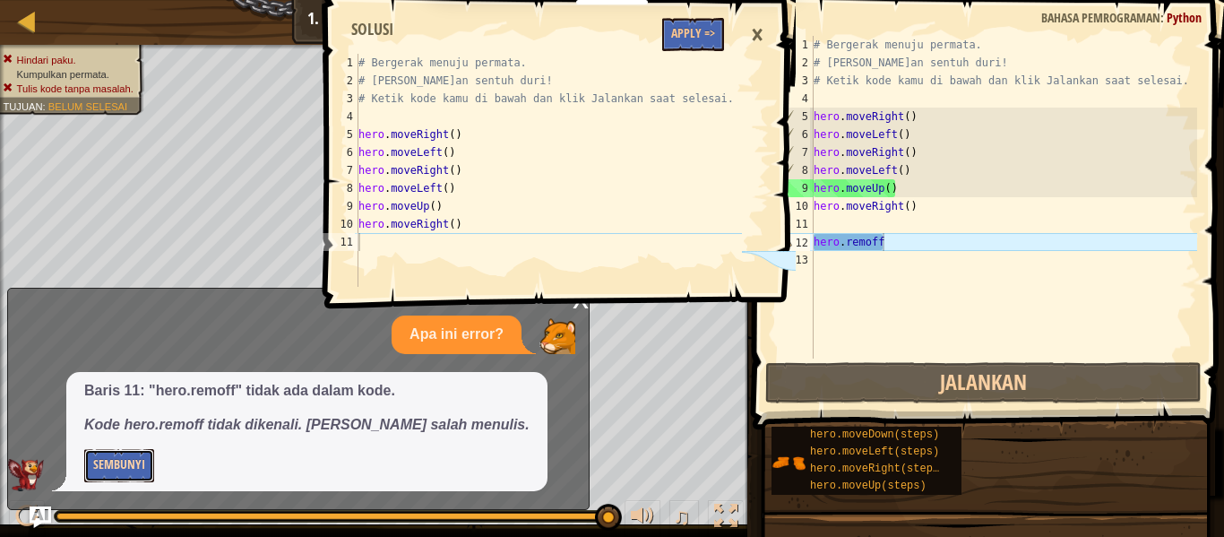
click at [100, 451] on button "Sembunyi" at bounding box center [119, 465] width 70 height 33
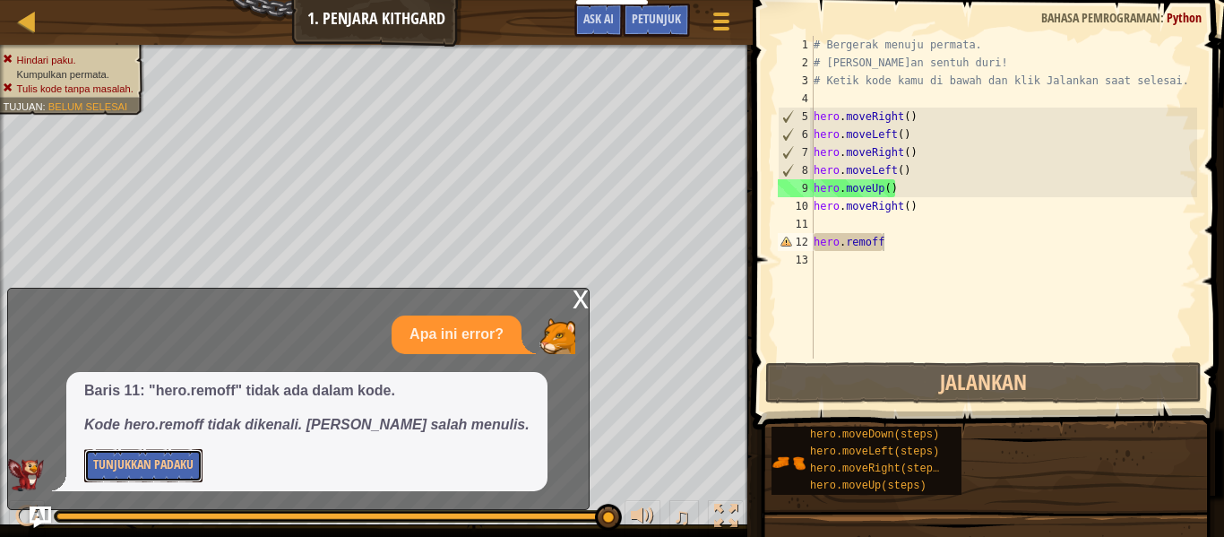
click at [84, 449] on button "Tunjukkan Padaku" at bounding box center [143, 465] width 118 height 33
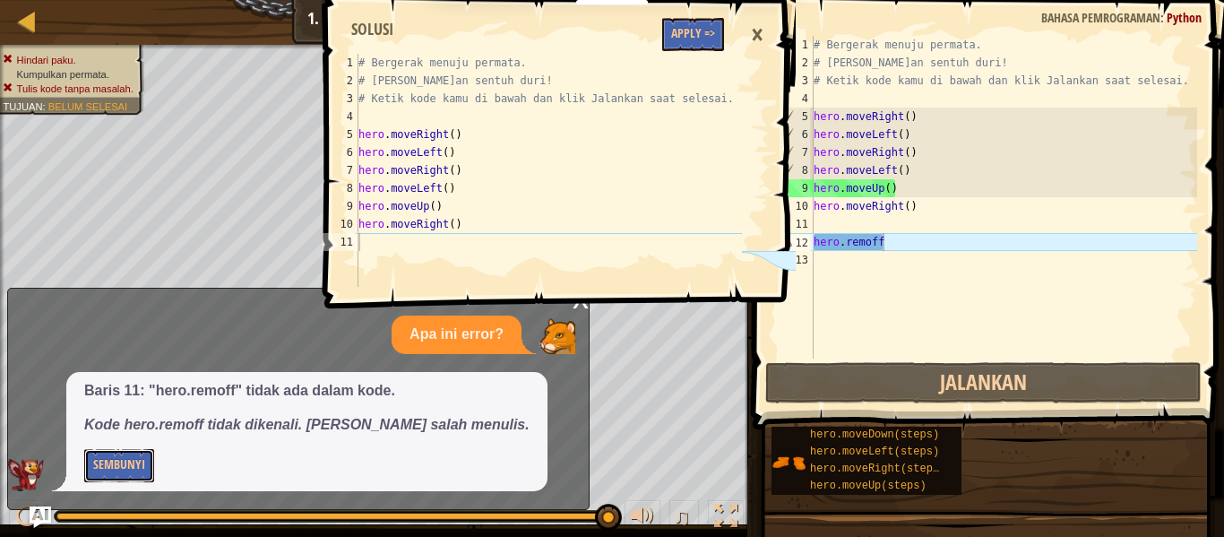
click at [84, 449] on button "Sembunyi" at bounding box center [119, 465] width 70 height 33
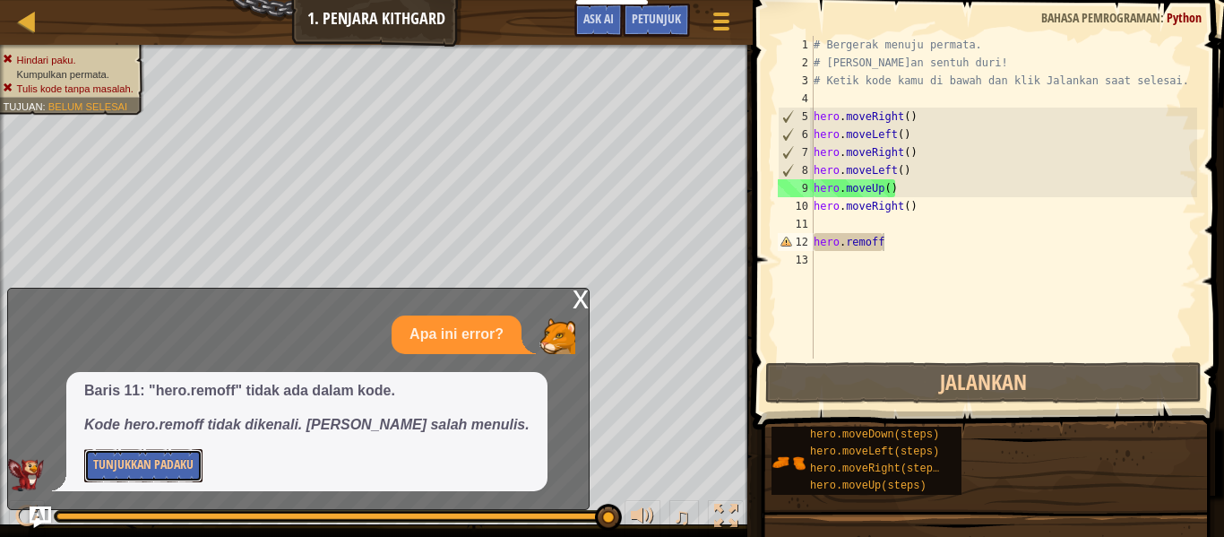
click at [84, 449] on button "Tunjukkan Padaku" at bounding box center [143, 465] width 118 height 33
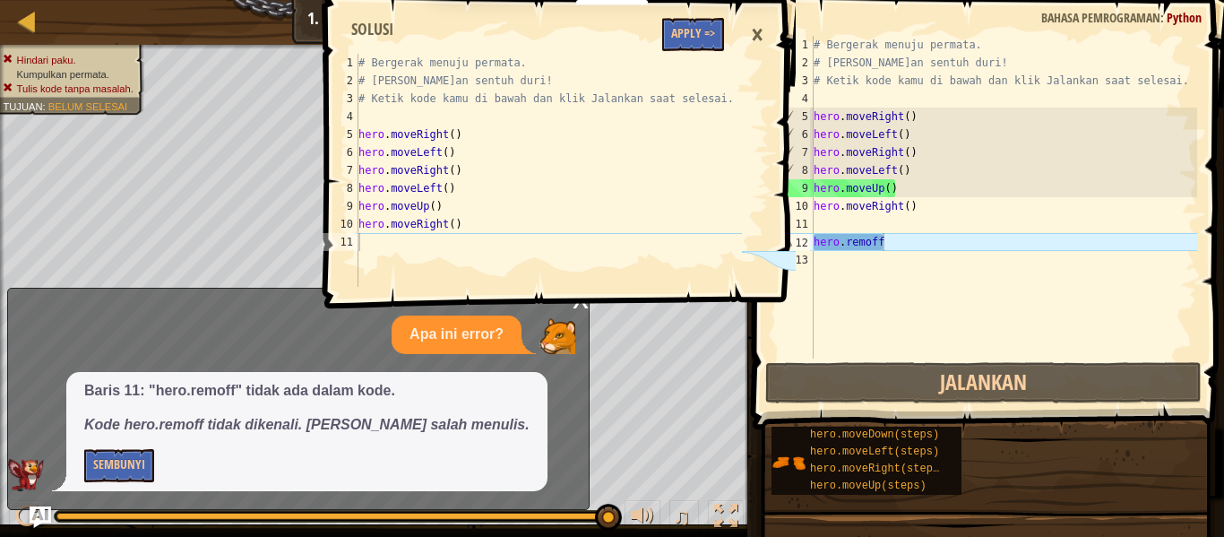
click at [933, 248] on div "# Bergerak menuju permata. # [PERSON_NAME]an sentuh duri! # Ketik kode kamu di …" at bounding box center [1003, 215] width 387 height 358
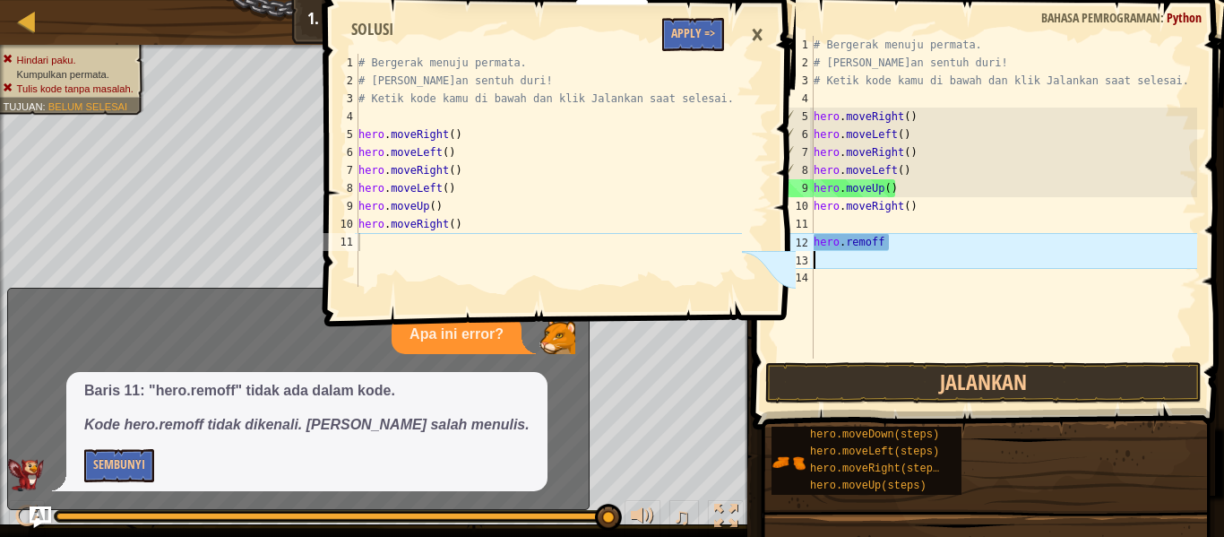
scroll to position [8, 0]
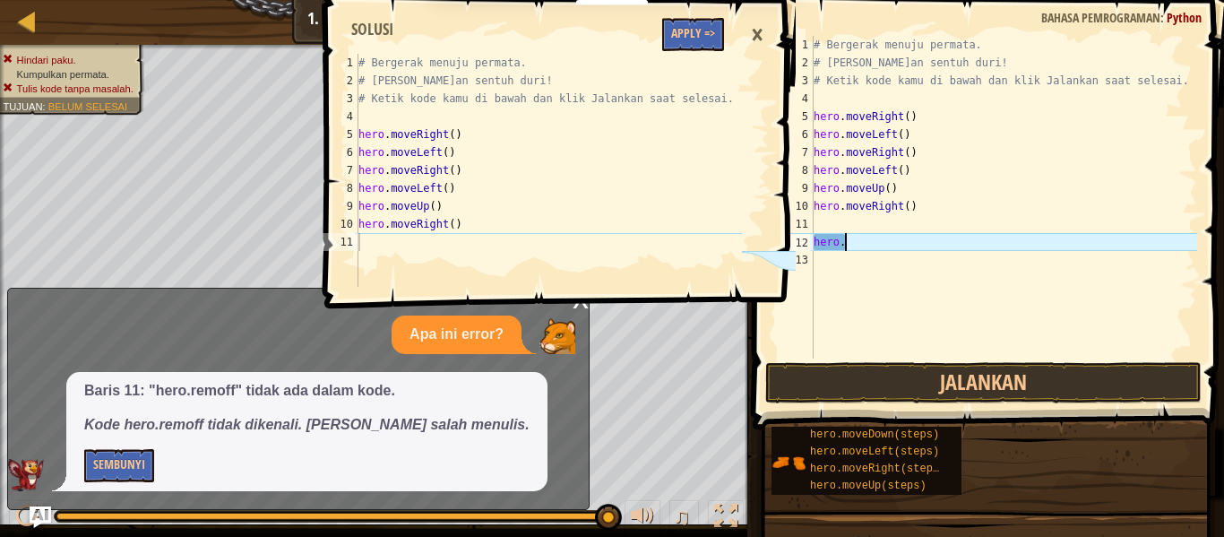
type textarea "h"
click at [905, 225] on div "# Bergerak menuju permata. # [PERSON_NAME]an sentuh duri! # Ketik kode kamu di …" at bounding box center [1003, 215] width 387 height 358
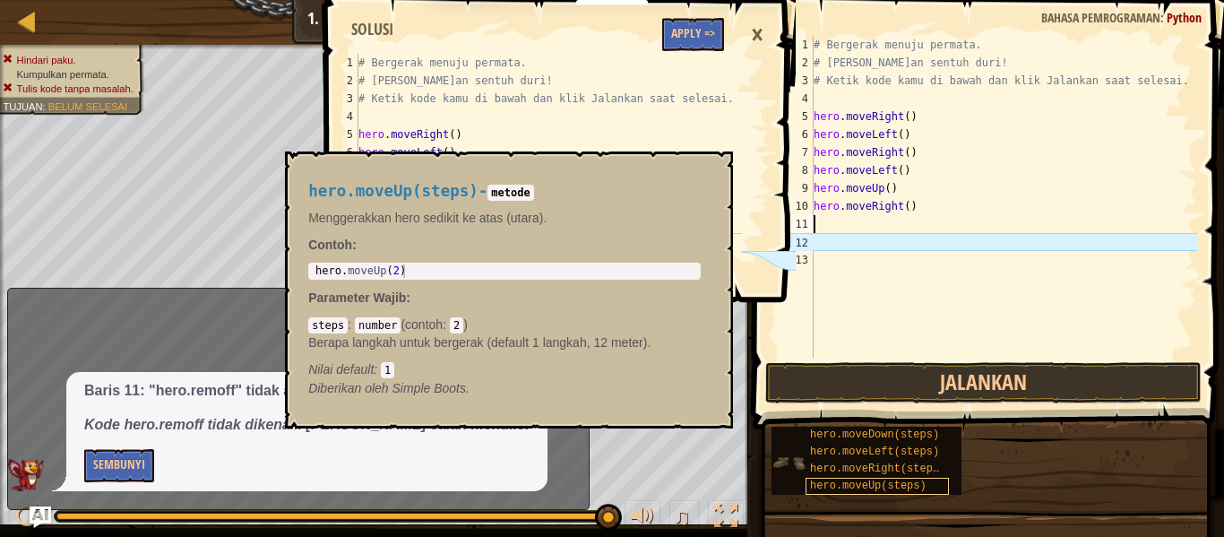
click at [848, 486] on span "hero.moveUp(steps)" at bounding box center [868, 485] width 116 height 13
click at [844, 469] on span "hero.moveRight(steps)" at bounding box center [877, 468] width 135 height 13
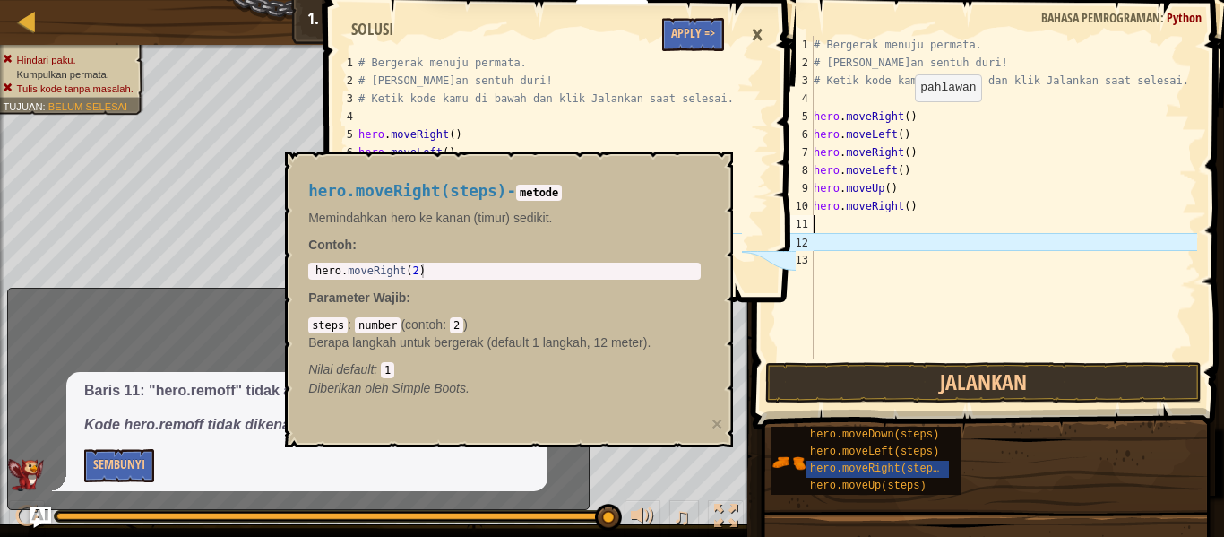
click at [906, 119] on div "# Bergerak menuju permata. # [PERSON_NAME]an sentuh duri! # Ketik kode kamu di …" at bounding box center [1003, 215] width 387 height 358
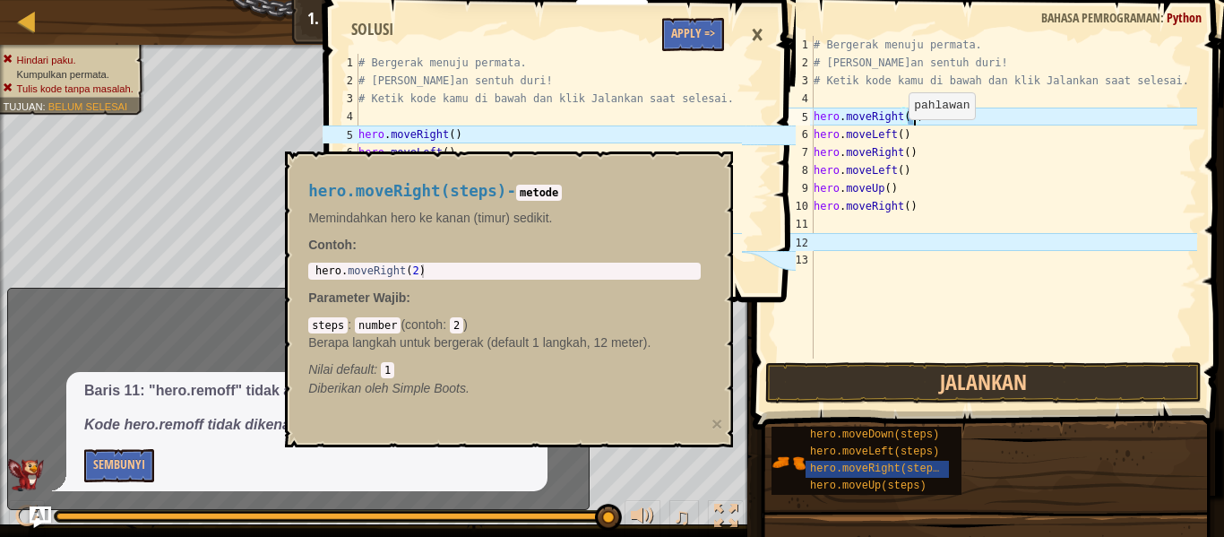
click at [899, 137] on div "# Bergerak menuju permata. # [PERSON_NAME]an sentuh duri! # Ketik kode kamu di …" at bounding box center [1003, 215] width 387 height 358
type textarea "hero.moveLeft(h)"
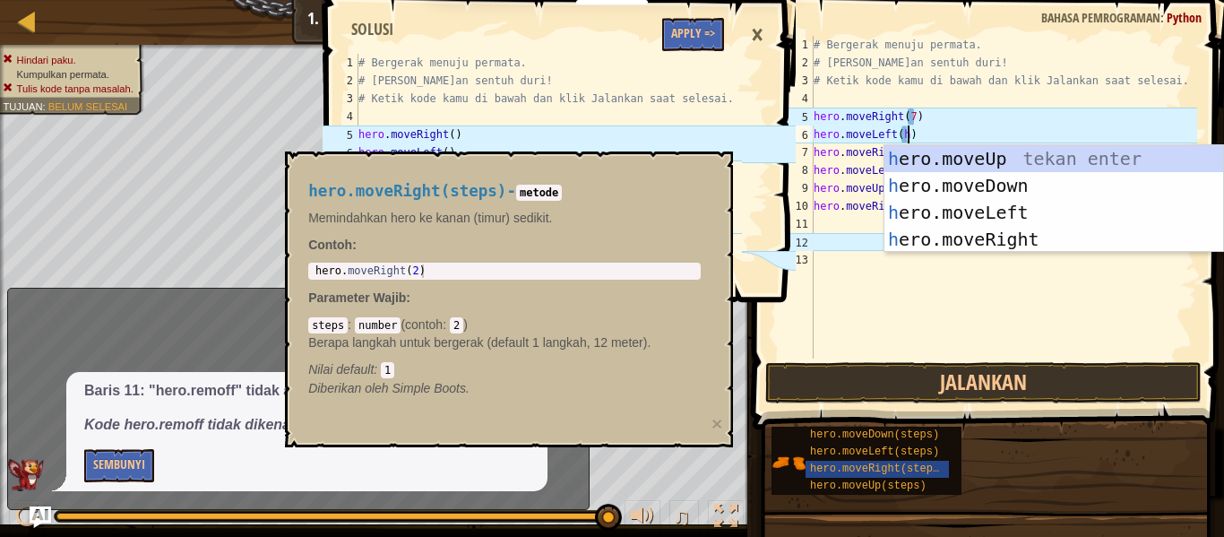
click at [938, 139] on div "# Bergerak menuju permata. # [PERSON_NAME]an sentuh duri! # Ketik kode kamu di …" at bounding box center [1003, 215] width 387 height 358
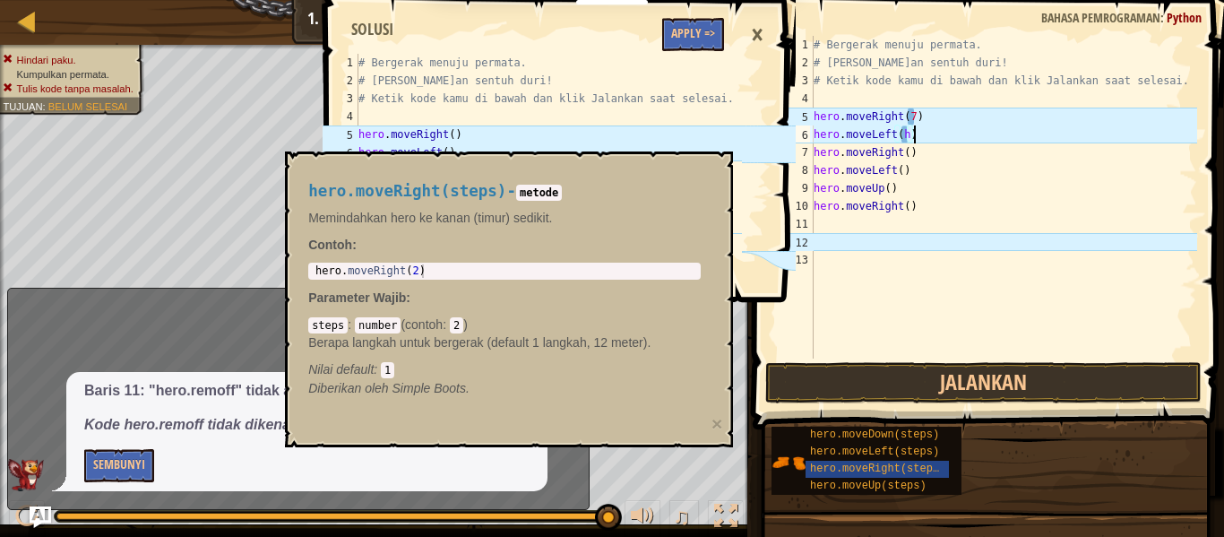
click at [905, 138] on div "# Bergerak menuju permata. # [PERSON_NAME]an sentuh duri! # Ketik kode kamu di …" at bounding box center [1003, 215] width 387 height 358
type textarea "hero.moveLeft(9)"
click at [803, 391] on button "Jalankan" at bounding box center [983, 382] width 436 height 41
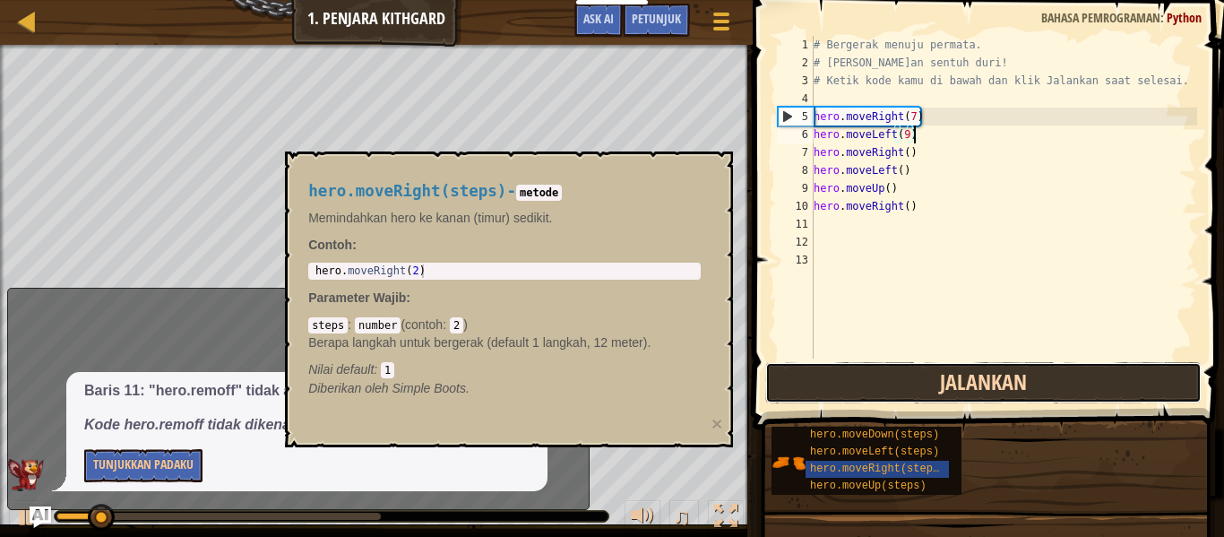
click at [803, 391] on button "Jalankan" at bounding box center [983, 382] width 436 height 41
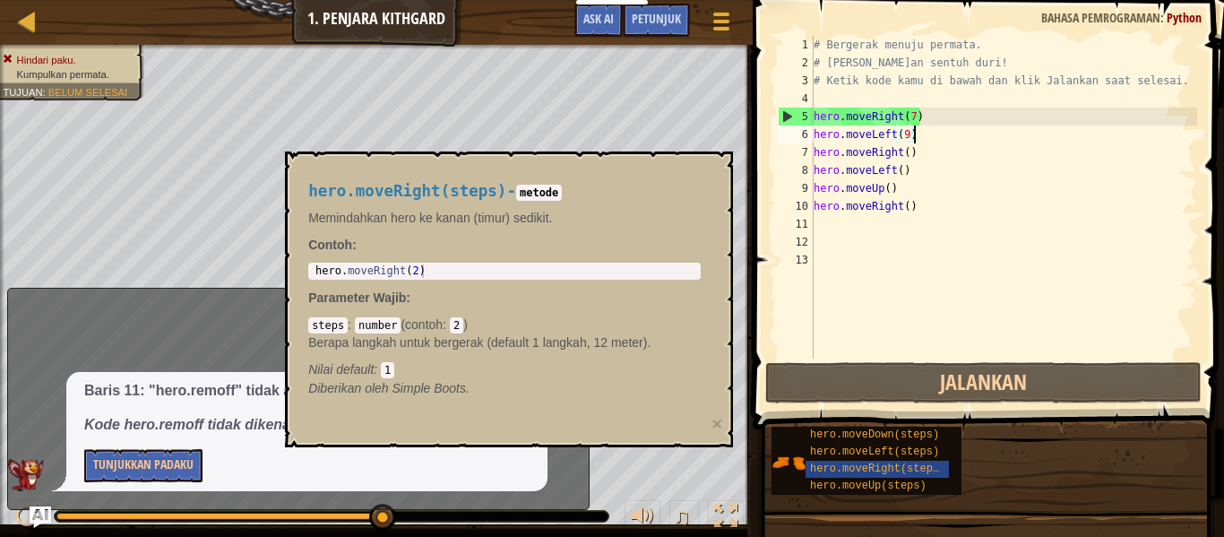
click at [864, 221] on div "# Bergerak menuju permata. # [PERSON_NAME]an sentuh duri! # Ketik kode kamu di …" at bounding box center [1003, 215] width 387 height 358
click at [659, 151] on div "hero.moveRight(steps) - metode Memindahkan hero ke kanan (timur) sedikit. Conto…" at bounding box center [509, 299] width 448 height 296
click at [914, 115] on div "# Bergerak menuju permata. # [PERSON_NAME]an sentuh duri! # Ketik kode kamu di …" at bounding box center [1003, 215] width 387 height 358
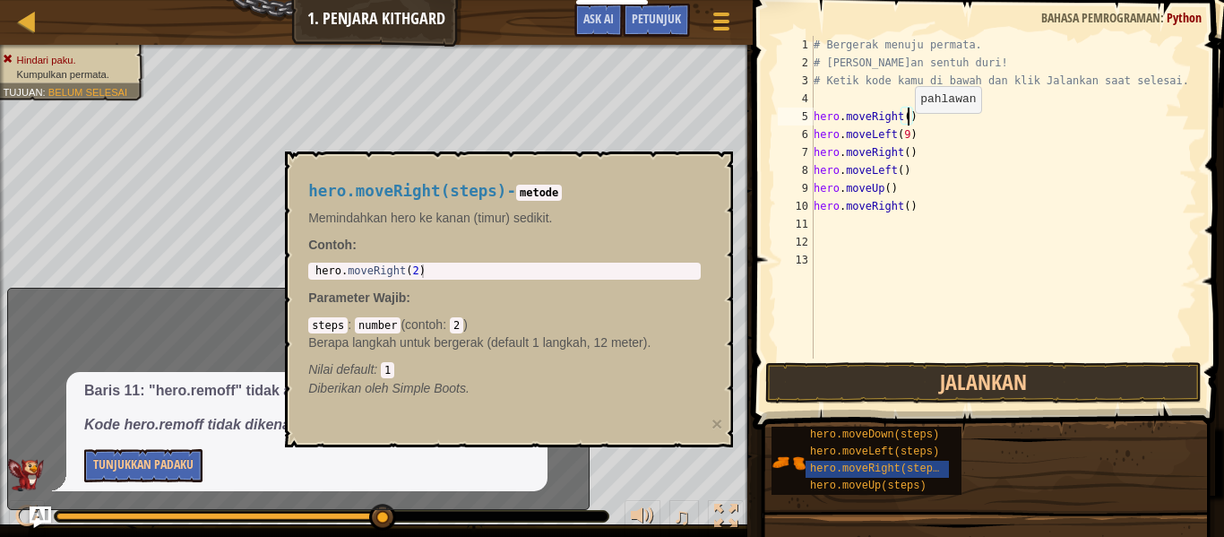
scroll to position [8, 13]
click at [909, 135] on div "# Bergerak menuju permata. # [PERSON_NAME]an sentuh duri! # Ketik kode kamu di …" at bounding box center [1003, 215] width 387 height 358
type textarea "hero.moveLeft()"
click at [943, 219] on div "# Bergerak menuju permata. # [PERSON_NAME]an sentuh duri! # Ketik kode kamu di …" at bounding box center [1003, 215] width 387 height 358
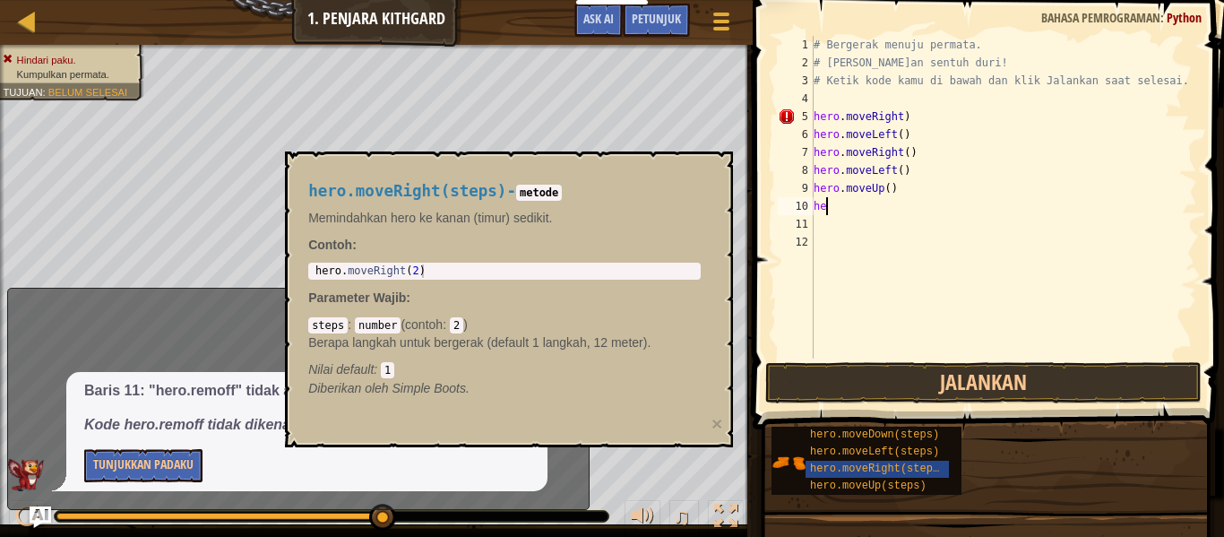
type textarea "h"
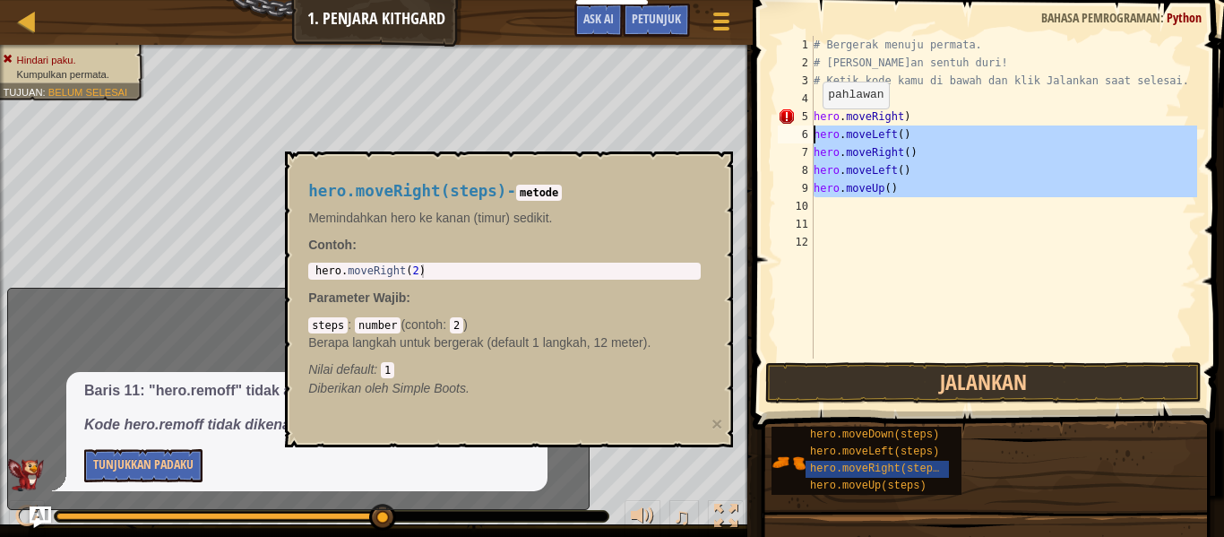
drag, startPoint x: 912, startPoint y: 198, endPoint x: 813, endPoint y: 128, distance: 121.6
click at [813, 128] on div "1 2 3 4 5 6 7 8 9 10 11 12 # Bergerak menuju permata. # [PERSON_NAME]an sentuh …" at bounding box center [985, 197] width 423 height 323
type textarea "hero.moveLeft() hero.moveRight()"
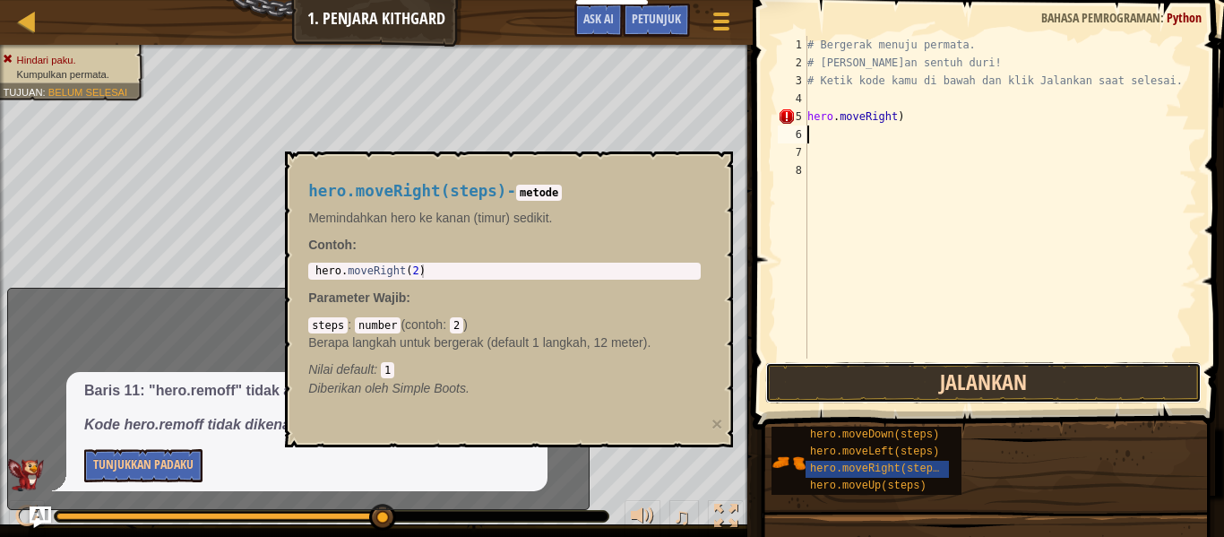
click at [926, 391] on button "Jalankan" at bounding box center [983, 382] width 436 height 41
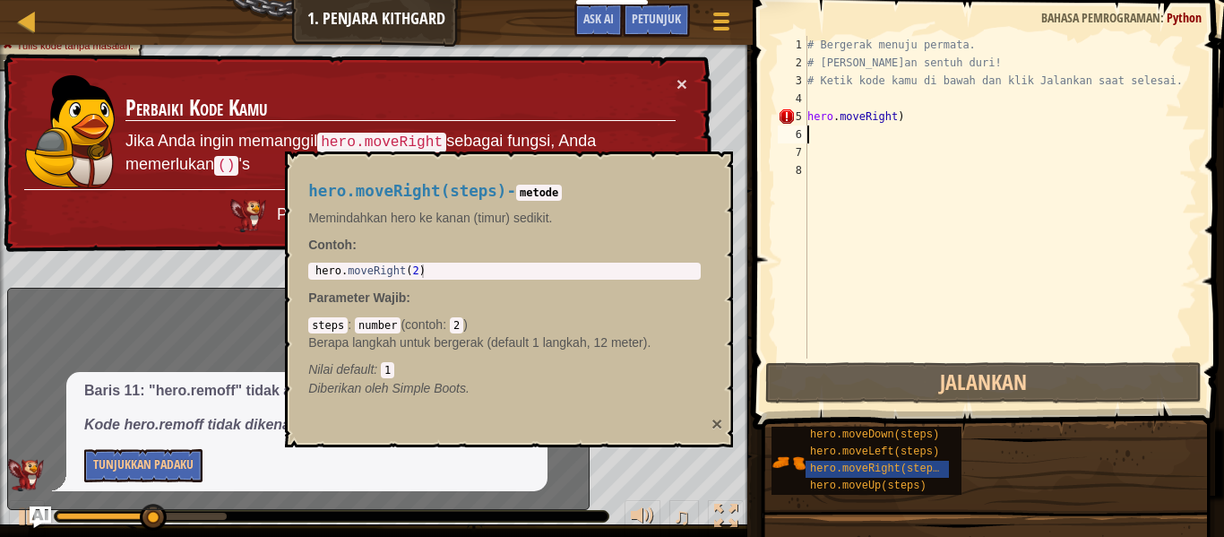
click at [714, 422] on button "×" at bounding box center [716, 423] width 11 height 19
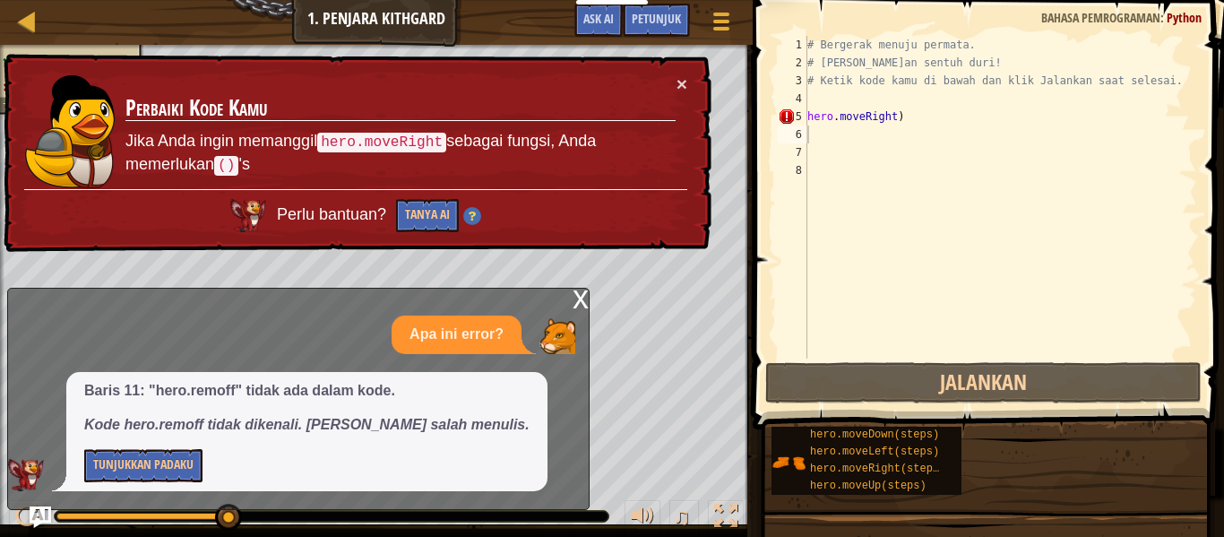
click at [935, 116] on div "# Bergerak menuju permata. # [PERSON_NAME]an sentuh duri! # Ketik kode kamu di …" at bounding box center [1000, 215] width 393 height 358
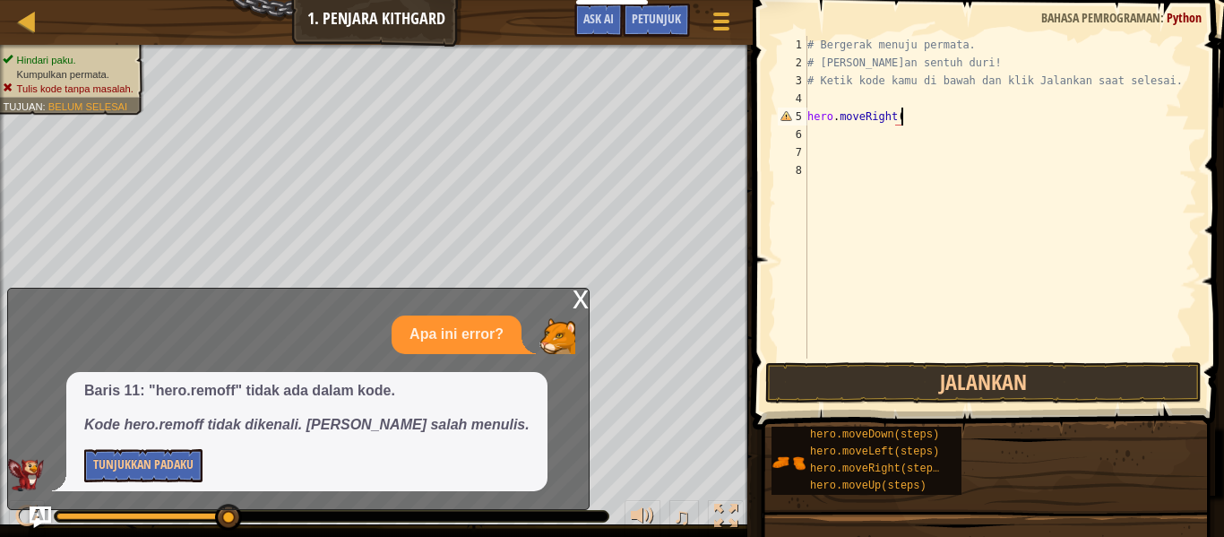
scroll to position [8, 13]
type textarea "hero.moveRight()"
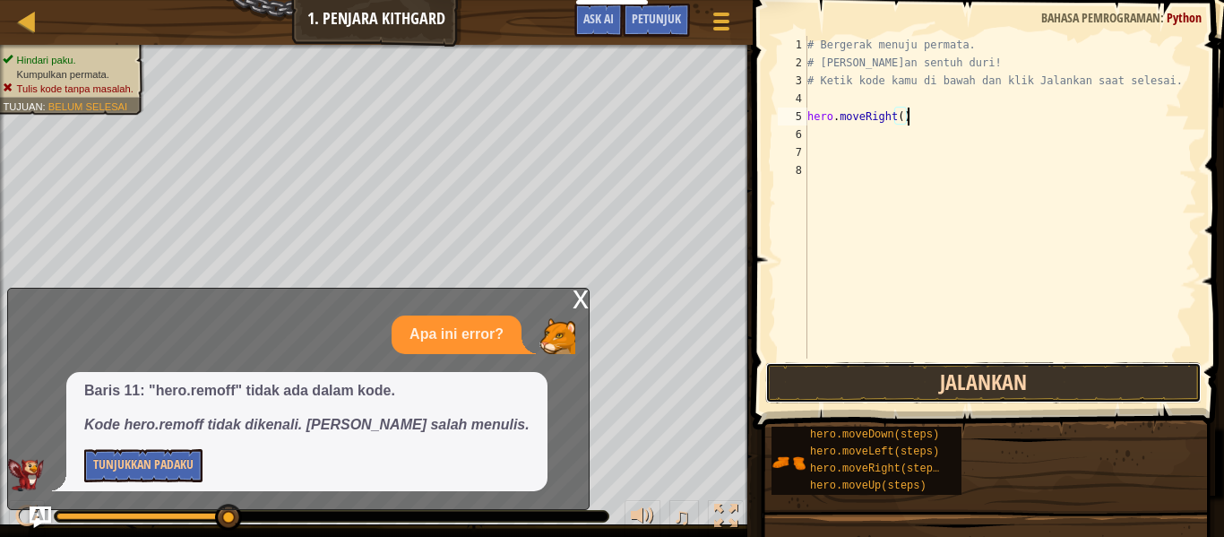
click at [939, 398] on button "Jalankan" at bounding box center [983, 382] width 436 height 41
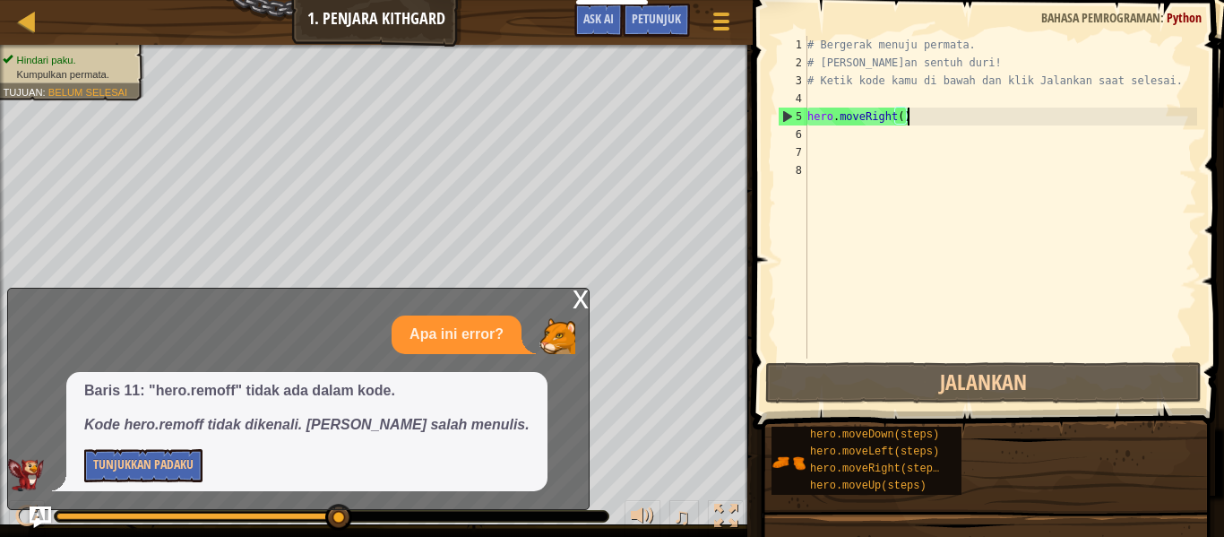
click at [580, 299] on div "x" at bounding box center [581, 298] width 16 height 18
